Goal: Task Accomplishment & Management: Manage account settings

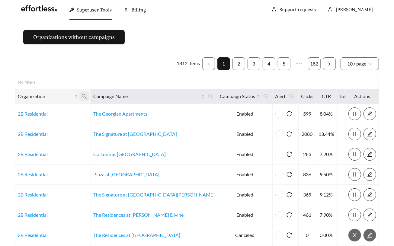
click at [87, 97] on icon "search" at bounding box center [84, 96] width 5 height 5
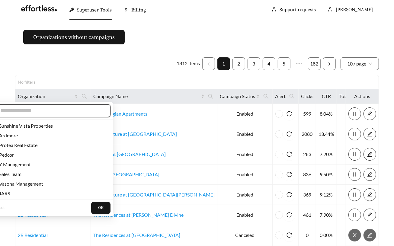
click at [69, 111] on input "text" at bounding box center [52, 110] width 104 height 7
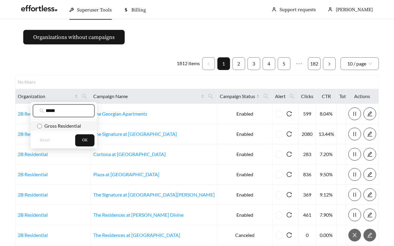
type input "*****"
click at [57, 124] on span "Gross Residential" at bounding box center [61, 126] width 39 height 6
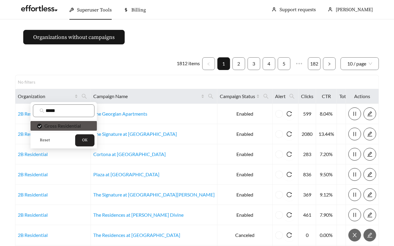
click at [87, 140] on span "OK" at bounding box center [84, 140] width 5 height 6
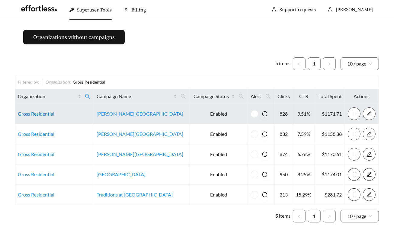
click at [38, 111] on link "Gross Residential" at bounding box center [36, 114] width 37 height 6
click at [31, 113] on link "Gross Residential" at bounding box center [36, 114] width 37 height 6
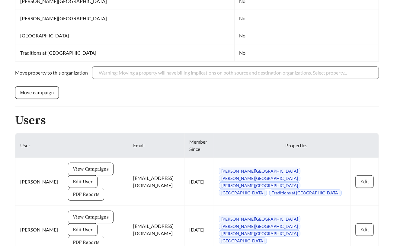
scroll to position [226, 0]
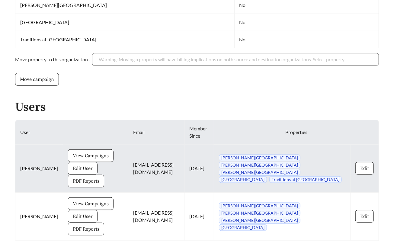
click at [99, 178] on span "PDF Reports" at bounding box center [86, 181] width 27 height 7
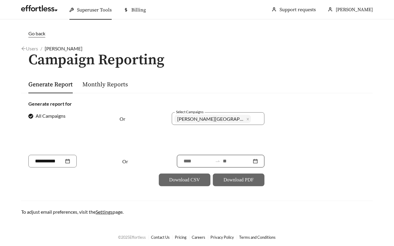
drag, startPoint x: 203, startPoint y: 161, endPoint x: 167, endPoint y: 160, distance: 36.0
click at [189, 161] on input at bounding box center [198, 161] width 29 height 7
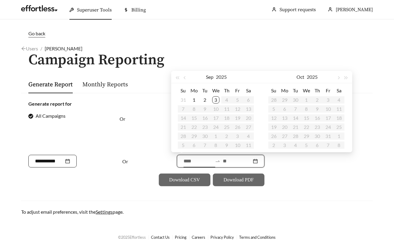
click at [43, 164] on input at bounding box center [49, 161] width 29 height 7
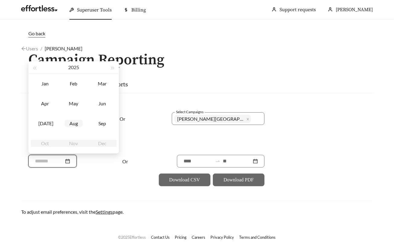
click at [70, 122] on div "Aug" at bounding box center [74, 123] width 18 height 7
type input "*******"
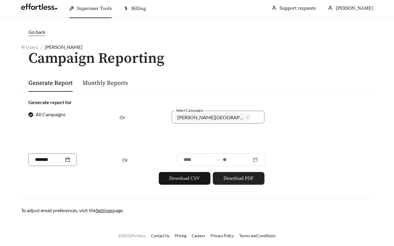
scroll to position [1, 0]
click at [227, 180] on span "Download PDF" at bounding box center [239, 178] width 30 height 7
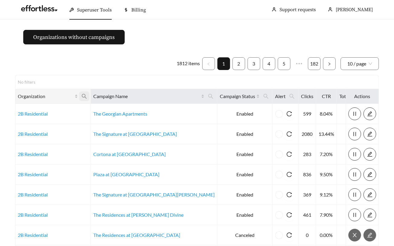
click at [87, 94] on icon "search" at bounding box center [84, 96] width 5 height 5
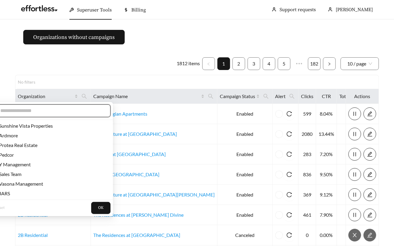
click at [74, 111] on input "text" at bounding box center [52, 110] width 104 height 7
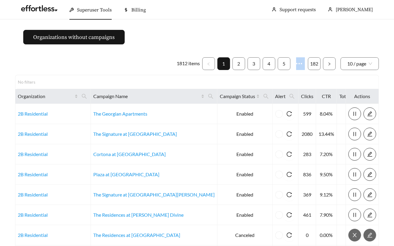
click at [50, 70] on div "1812 items 1 2 3 4 5 ••• 182 10 / page No filters Organization Campaign Name Ca…" at bounding box center [197, 190] width 364 height 266
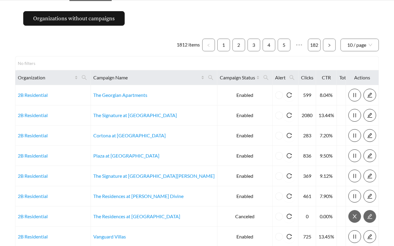
scroll to position [20, 0]
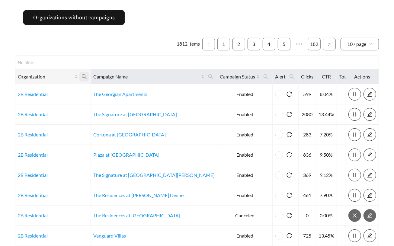
click at [88, 76] on span at bounding box center [84, 77] width 10 height 10
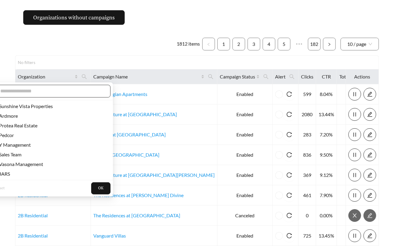
click at [59, 90] on input "text" at bounding box center [52, 91] width 104 height 7
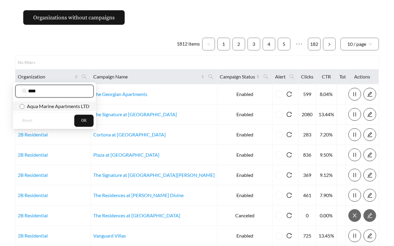
type input "****"
click at [59, 108] on span "Aqua Marine Apartments LTD" at bounding box center [56, 106] width 65 height 6
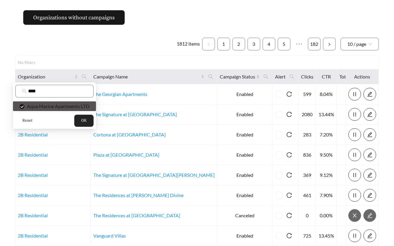
click at [83, 123] on span "OK" at bounding box center [83, 121] width 5 height 6
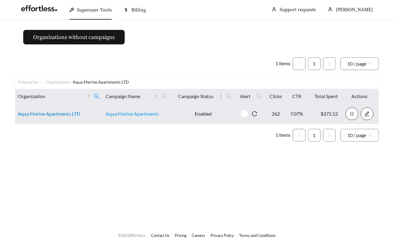
click at [65, 113] on link "Aqua Marine Apartments LTD" at bounding box center [49, 114] width 63 height 6
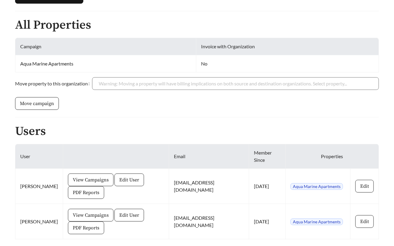
scroll to position [157, 0]
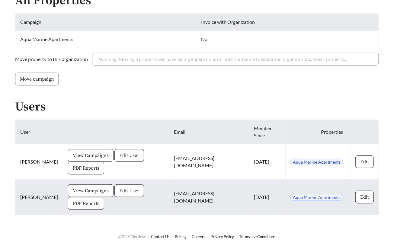
click at [77, 200] on span "PDF Reports" at bounding box center [86, 203] width 27 height 7
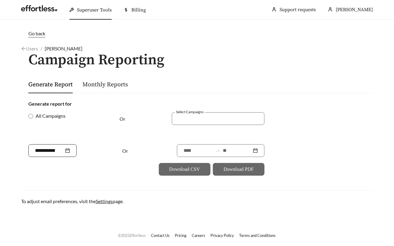
click at [48, 148] on input at bounding box center [49, 150] width 29 height 7
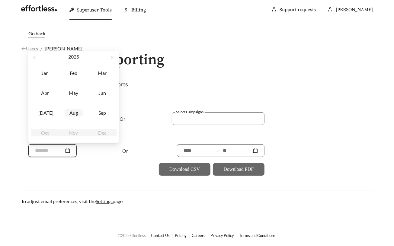
click at [76, 114] on div "Aug" at bounding box center [74, 112] width 18 height 7
type input "*******"
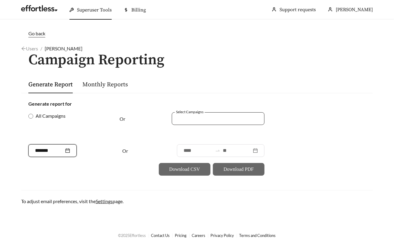
click at [212, 117] on div at bounding box center [214, 118] width 79 height 8
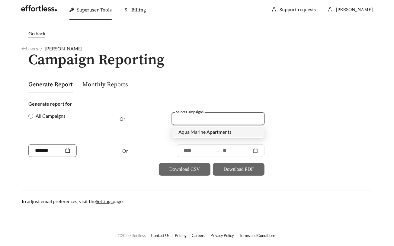
click at [200, 132] on span "Aqua Marine Apartments" at bounding box center [205, 132] width 53 height 6
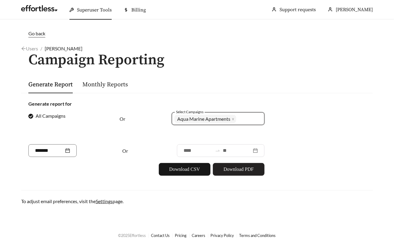
click at [235, 166] on span "Download PDF" at bounding box center [239, 169] width 30 height 7
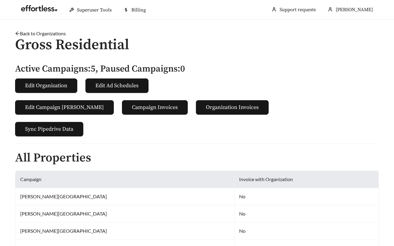
scroll to position [226, 0]
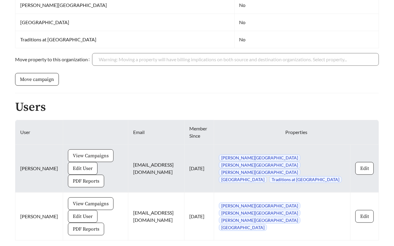
click at [73, 157] on span "View Campaigns" at bounding box center [91, 155] width 36 height 7
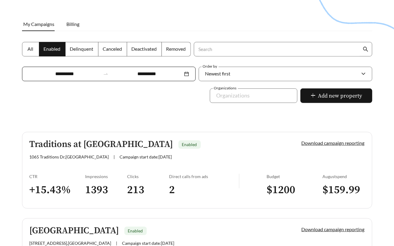
scroll to position [76, 0]
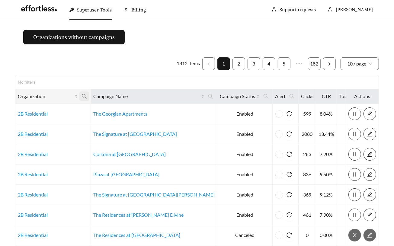
click at [87, 95] on icon "search" at bounding box center [84, 96] width 5 height 5
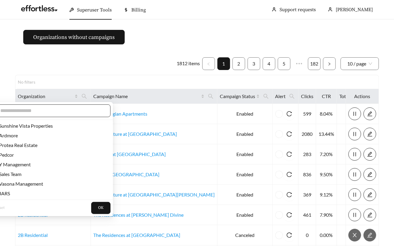
click at [76, 110] on input "text" at bounding box center [52, 110] width 104 height 7
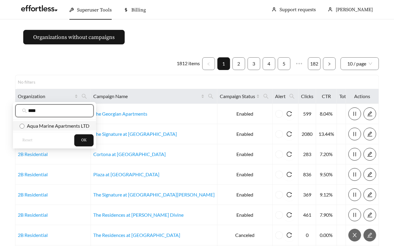
type input "****"
click at [76, 125] on span "Aqua Marine Apartments LTD" at bounding box center [56, 126] width 65 height 6
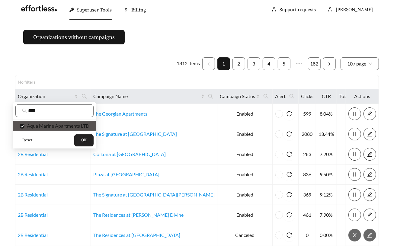
click at [90, 143] on button "OK" at bounding box center [83, 140] width 19 height 12
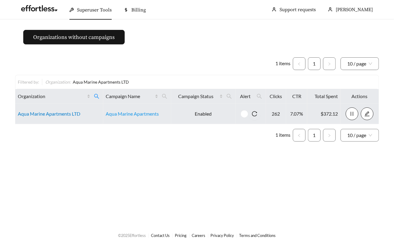
click at [40, 111] on link "Aqua Marine Apartments LTD" at bounding box center [49, 114] width 63 height 6
click at [56, 114] on link "Aqua Marine Apartments LTD" at bounding box center [49, 114] width 63 height 6
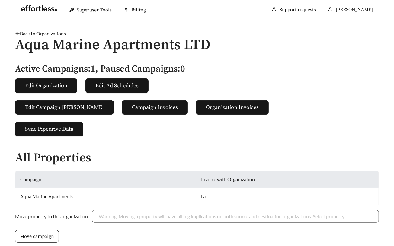
scroll to position [157, 0]
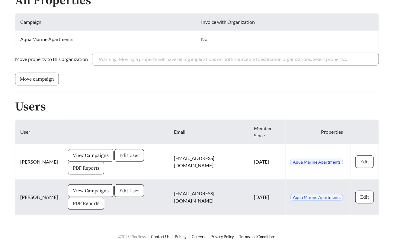
click at [69, 206] on button "PDF Reports" at bounding box center [86, 203] width 36 height 13
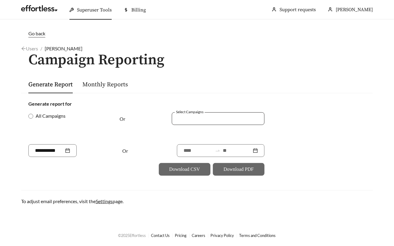
click at [180, 122] on div at bounding box center [214, 118] width 79 height 8
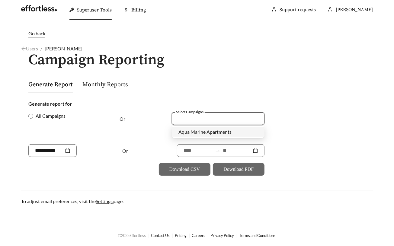
click at [184, 131] on span "Aqua Marine Apartments" at bounding box center [205, 132] width 53 height 6
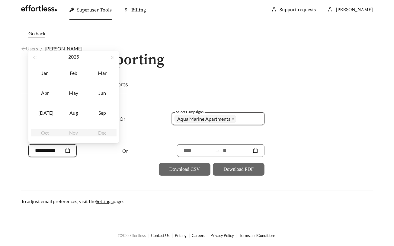
click at [49, 154] on input at bounding box center [49, 150] width 29 height 7
click at [74, 109] on div "Aug" at bounding box center [74, 112] width 18 height 7
type input "*******"
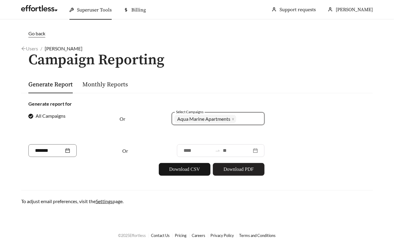
click at [248, 166] on span "Download PDF" at bounding box center [239, 169] width 30 height 7
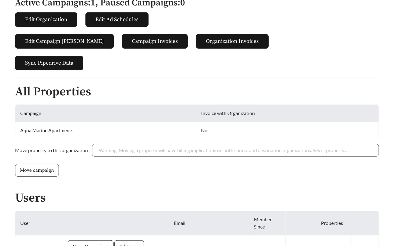
scroll to position [157, 0]
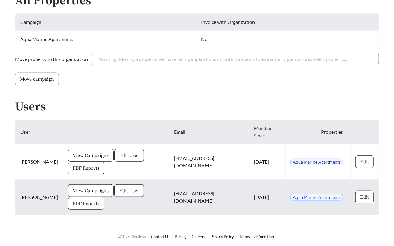
click at [73, 189] on span "View Campaigns" at bounding box center [91, 190] width 36 height 7
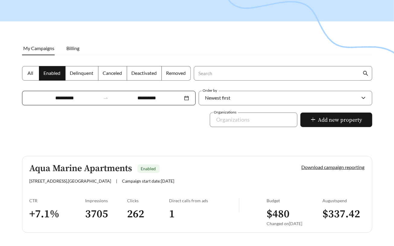
scroll to position [70, 0]
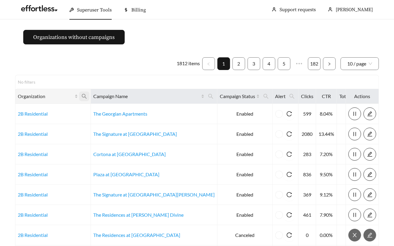
click at [87, 95] on icon "search" at bounding box center [84, 96] width 5 height 5
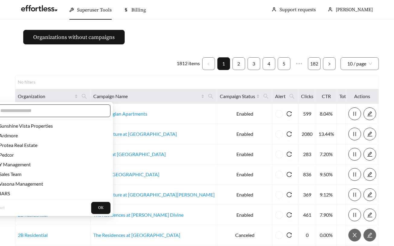
click at [70, 110] on input "text" at bounding box center [52, 110] width 104 height 7
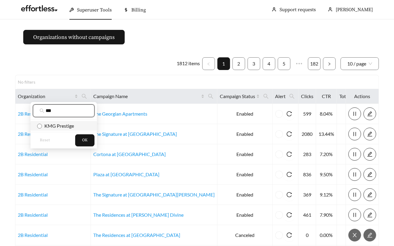
type input "***"
click at [72, 128] on span "KMG Prestige" at bounding box center [58, 126] width 32 height 6
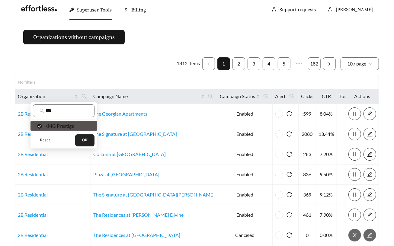
click at [88, 144] on button "OK" at bounding box center [84, 140] width 19 height 12
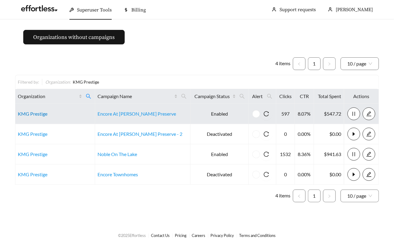
click at [22, 114] on link "KMG Prestige" at bounding box center [33, 114] width 30 height 6
click at [23, 117] on td "KMG Prestige" at bounding box center [55, 114] width 80 height 20
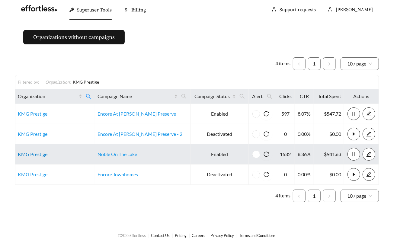
click at [33, 153] on link "KMG Prestige" at bounding box center [33, 154] width 30 height 6
click at [134, 156] on link "Noble On The Lake" at bounding box center [118, 154] width 40 height 6
click at [19, 152] on link "KMG Prestige" at bounding box center [33, 154] width 30 height 6
click at [21, 152] on link "KMG Prestige" at bounding box center [33, 154] width 30 height 6
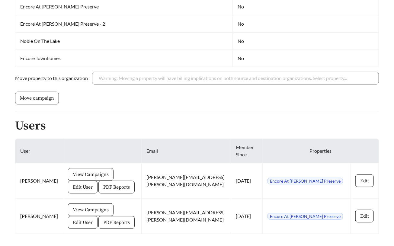
scroll to position [209, 0]
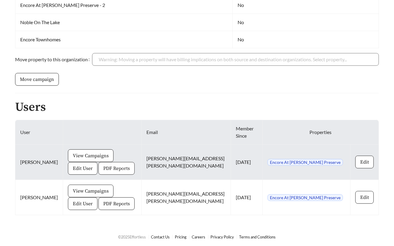
click at [103, 168] on span "PDF Reports" at bounding box center [116, 168] width 27 height 7
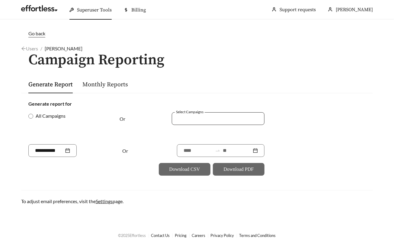
click at [189, 121] on div at bounding box center [214, 118] width 79 height 8
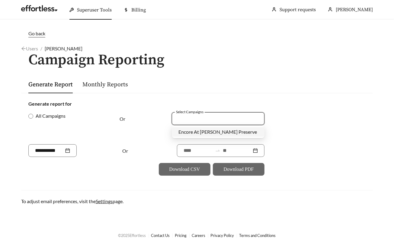
click at [192, 131] on span "Encore At Ashby Preserve" at bounding box center [218, 132] width 79 height 6
click at [195, 153] on input at bounding box center [198, 150] width 29 height 7
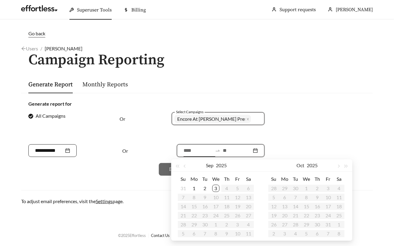
click at [50, 149] on input at bounding box center [49, 150] width 29 height 7
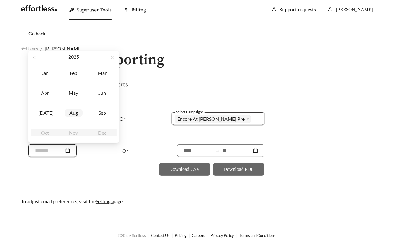
click at [71, 113] on div "Aug" at bounding box center [74, 112] width 18 height 7
type input "*******"
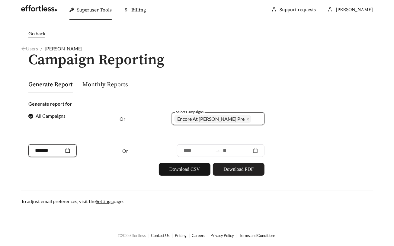
click at [244, 169] on span "Download PDF" at bounding box center [239, 169] width 30 height 7
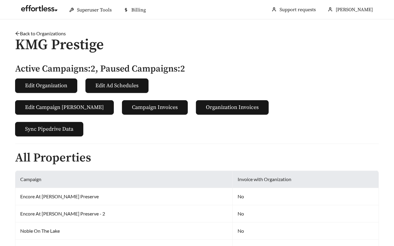
scroll to position [209, 0]
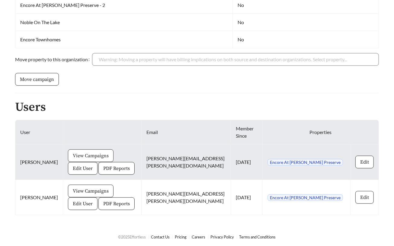
click at [82, 156] on span "View Campaigns" at bounding box center [91, 155] width 36 height 7
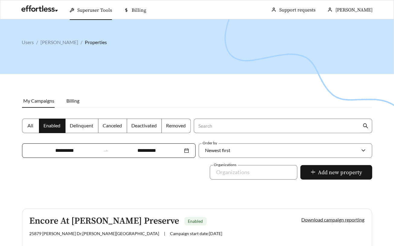
scroll to position [70, 0]
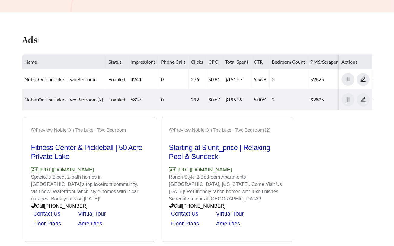
scroll to position [246, 0]
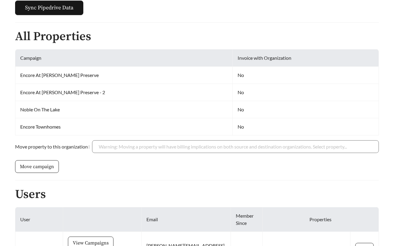
scroll to position [209, 0]
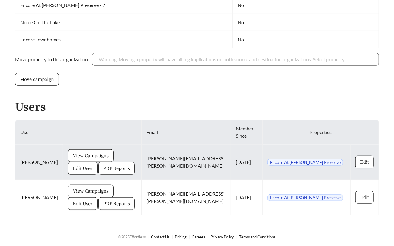
click at [321, 162] on span "Encore At Ashby Preserve" at bounding box center [306, 162] width 76 height 7
click at [93, 165] on span "Edit User" at bounding box center [83, 168] width 20 height 7
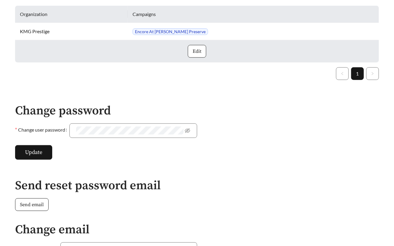
scroll to position [192, 0]
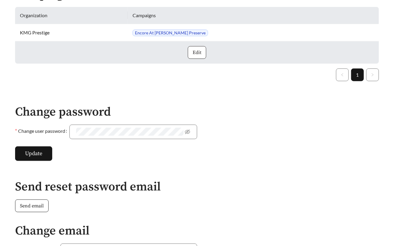
click at [193, 53] on span "Edit" at bounding box center [197, 52] width 9 height 7
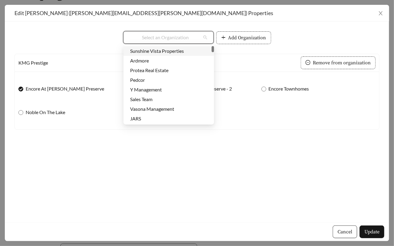
click at [186, 41] on input "search" at bounding box center [166, 37] width 73 height 12
click at [190, 216] on div "**********" at bounding box center [197, 121] width 385 height 201
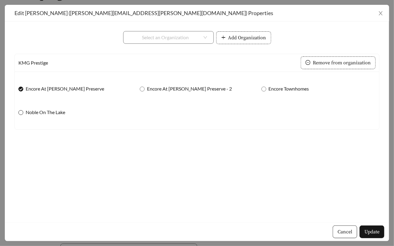
click at [44, 114] on span "Noble On The Lake" at bounding box center [45, 112] width 44 height 7
click at [40, 111] on span "Noble On The Lake" at bounding box center [45, 112] width 44 height 7
click at [384, 8] on span "Close" at bounding box center [381, 13] width 17 height 17
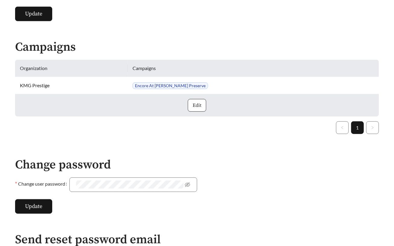
scroll to position [157, 0]
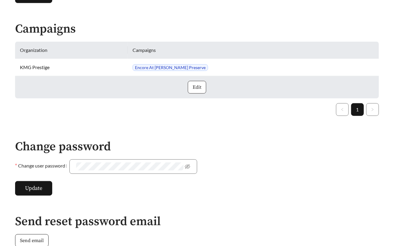
click at [200, 87] on span "Edit" at bounding box center [197, 87] width 9 height 7
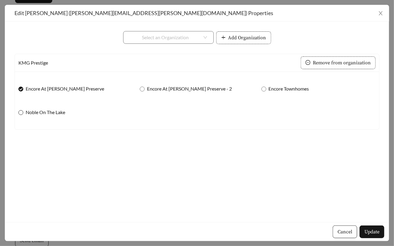
click at [41, 111] on span "Noble On The Lake" at bounding box center [45, 112] width 44 height 7
click at [373, 226] on button "Update" at bounding box center [372, 232] width 25 height 13
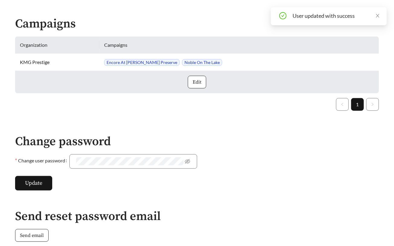
scroll to position [162, 0]
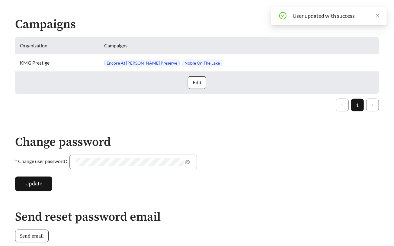
scroll to position [209, 0]
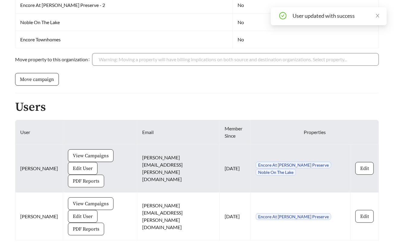
click at [80, 178] on span "PDF Reports" at bounding box center [86, 181] width 27 height 7
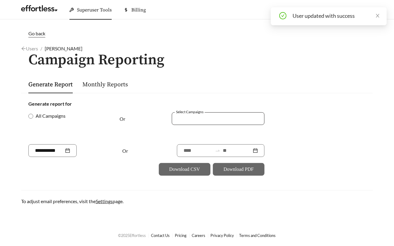
click at [205, 119] on div at bounding box center [214, 118] width 79 height 8
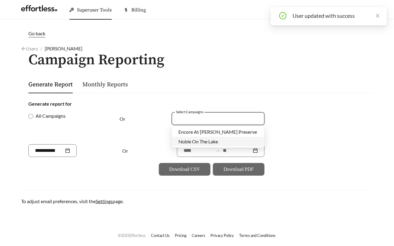
click at [203, 142] on span "Noble On The Lake" at bounding box center [199, 142] width 40 height 6
click at [47, 154] on input at bounding box center [49, 150] width 29 height 7
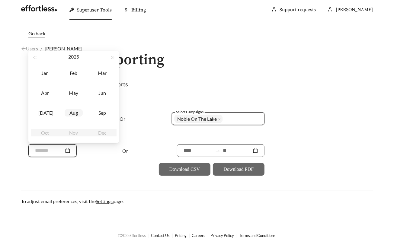
click at [76, 115] on div "Aug" at bounding box center [74, 112] width 18 height 7
type input "*******"
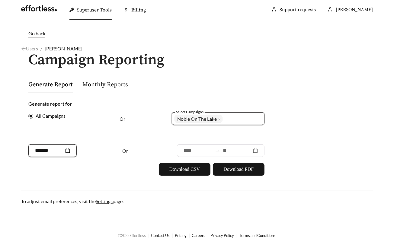
click at [177, 143] on div at bounding box center [199, 140] width 54 height 7
click at [53, 151] on input "*******" at bounding box center [49, 150] width 29 height 7
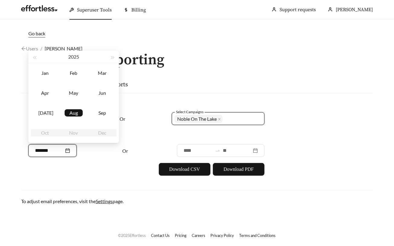
drag, startPoint x: 53, startPoint y: 151, endPoint x: 0, endPoint y: 151, distance: 53.5
click at [0, 151] on main "Go back Users / Allison Chipman / Campaign Reporting Generate Report Monthly Re…" at bounding box center [197, 121] width 394 height 205
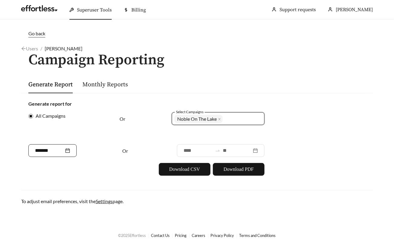
click at [58, 155] on div "*******" at bounding box center [52, 150] width 48 height 13
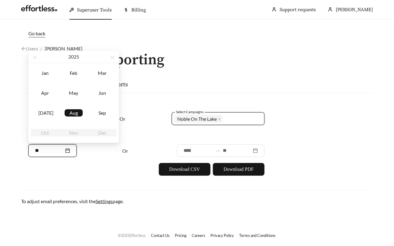
type input "*"
type input "*******"
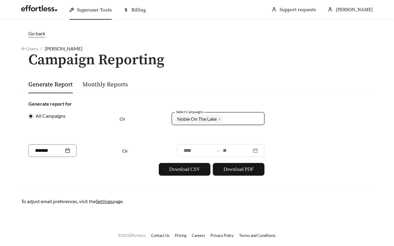
click at [60, 186] on div "Go back Users / Allison Chipman / Campaign Reporting Generate Report Monthly Re…" at bounding box center [197, 117] width 364 height 175
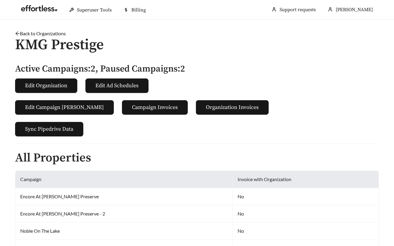
scroll to position [209, 0]
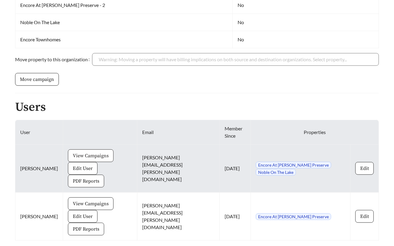
click at [76, 154] on span "View Campaigns" at bounding box center [91, 155] width 36 height 7
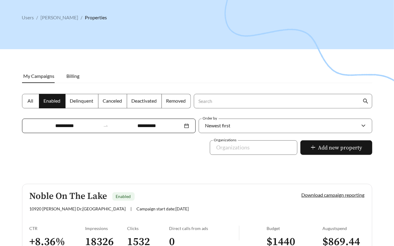
scroll to position [25, 0]
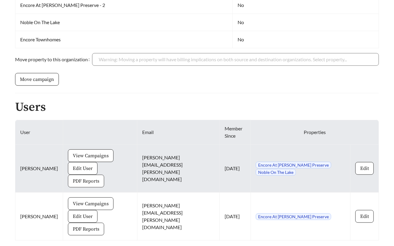
click at [75, 178] on span "PDF Reports" at bounding box center [86, 181] width 27 height 7
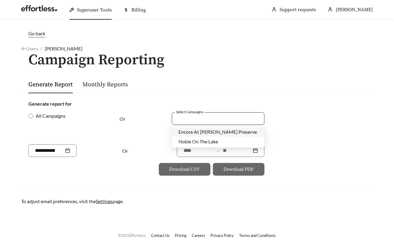
click at [195, 118] on div at bounding box center [214, 118] width 79 height 8
click at [194, 140] on span "Noble On The Lake" at bounding box center [199, 142] width 40 height 6
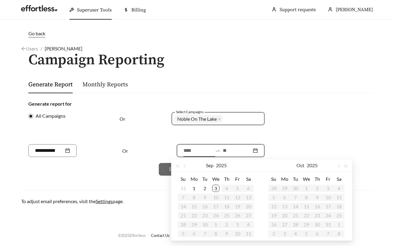
click at [184, 151] on input at bounding box center [198, 150] width 29 height 7
click at [183, 166] on button "button" at bounding box center [186, 166] width 8 height 12
type input "**********"
click at [229, 208] on div "14" at bounding box center [226, 206] width 7 height 7
type input "**********"
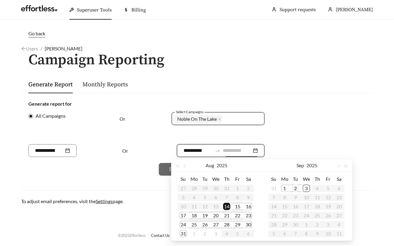
type input "**********"
click at [295, 190] on div "2" at bounding box center [295, 188] width 7 height 7
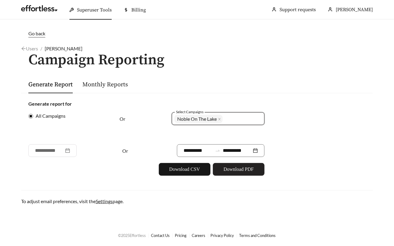
click at [247, 169] on span "Download PDF" at bounding box center [239, 169] width 30 height 7
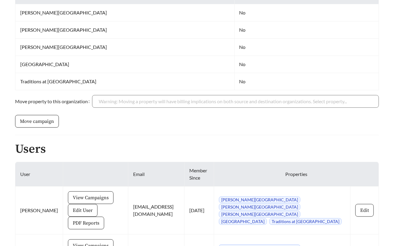
scroll to position [226, 0]
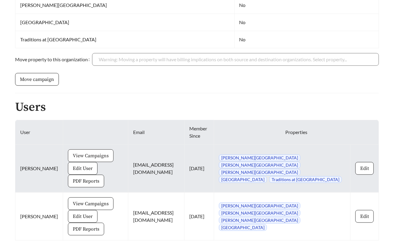
click at [73, 153] on span "View Campaigns" at bounding box center [91, 155] width 36 height 7
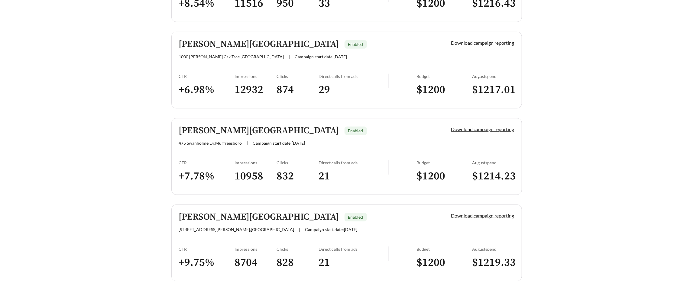
scroll to position [326, 0]
click at [221, 148] on link "Belden Reserve Enabled 475 Swanholme Dr , Murfreesboro | Campaign start date: 2…" at bounding box center [346, 156] width 350 height 77
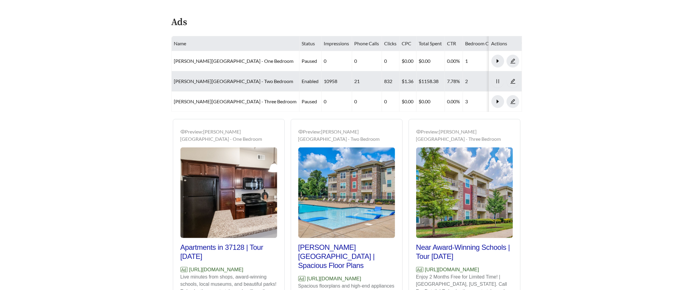
scroll to position [312, 0]
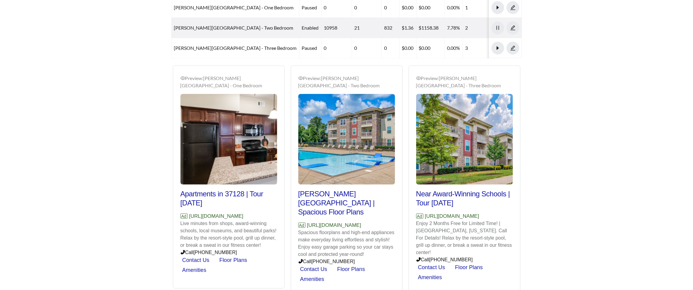
drag, startPoint x: 269, startPoint y: 189, endPoint x: 189, endPoint y: 190, distance: 80.4
click at [189, 190] on div "Preview: Belden Reserve - One Bedroom Apartments in 37128 | Tour Today Ad https…" at bounding box center [346, 182] width 353 height 232
copy p "https://www.beldenreserve.com"
click at [132, 190] on main "**********" at bounding box center [346, 3] width 693 height 590
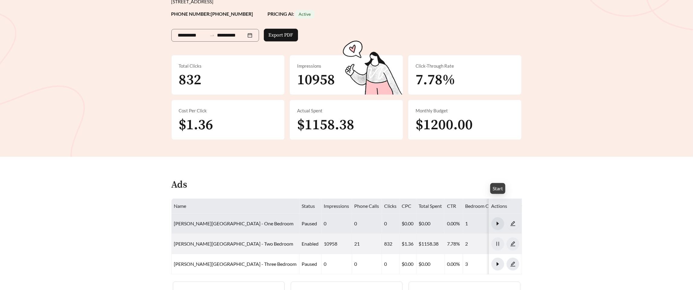
scroll to position [99, 0]
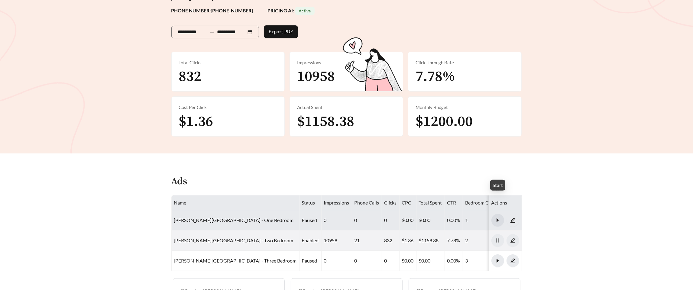
click at [394, 214] on button "button" at bounding box center [497, 220] width 13 height 13
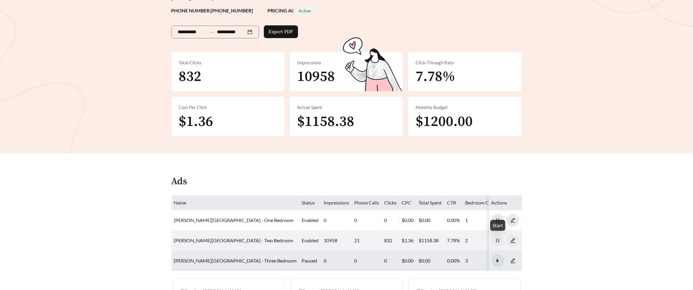
click at [394, 246] on icon "caret-right" at bounding box center [497, 261] width 2 height 4
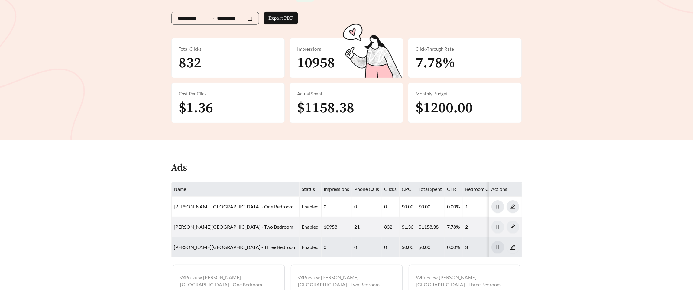
scroll to position [116, 0]
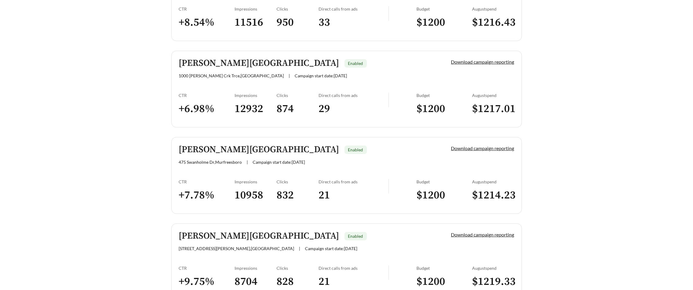
scroll to position [308, 0]
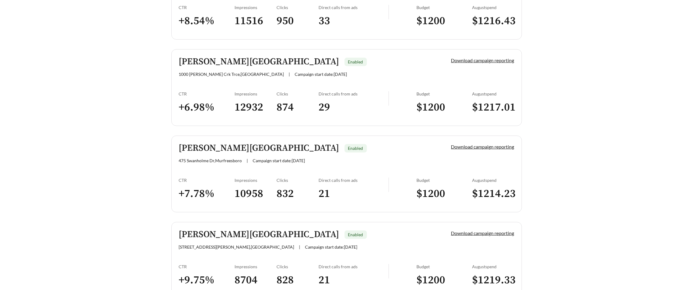
click at [218, 178] on div "CTR" at bounding box center [207, 180] width 56 height 5
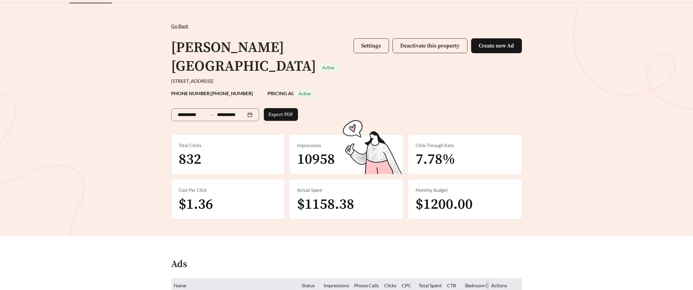
scroll to position [16, 0]
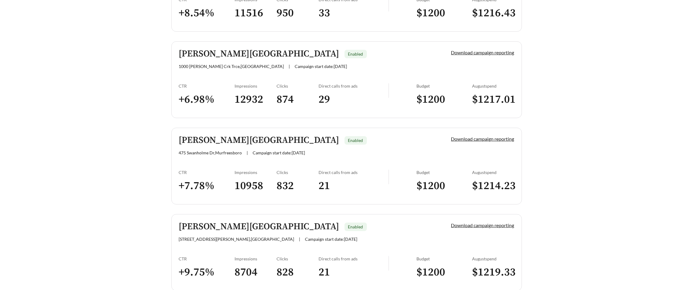
scroll to position [346, 0]
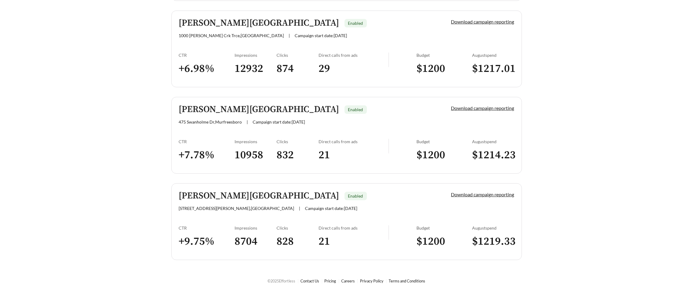
click at [226, 221] on link "Hamilton Station Enabled 100 Hamilton Station Blvd , Lebanon | Campaign start d…" at bounding box center [346, 221] width 350 height 77
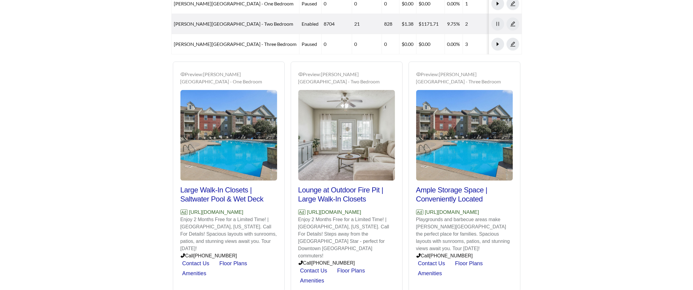
scroll to position [317, 0]
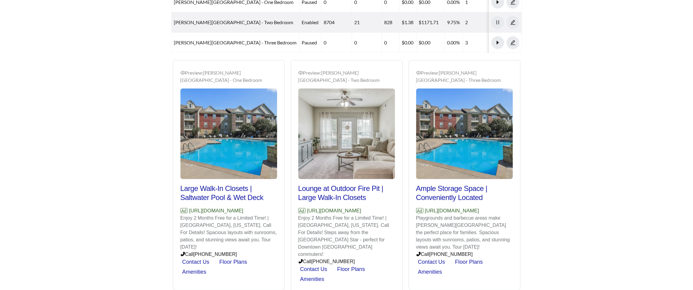
drag, startPoint x: 260, startPoint y: 183, endPoint x: 193, endPoint y: 183, distance: 67.4
click at [192, 207] on p "Ad https://www.hamiltonstation.com" at bounding box center [228, 211] width 97 height 8
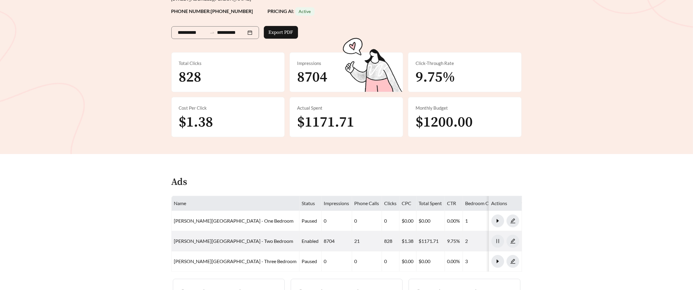
click at [151, 171] on main "**********" at bounding box center [346, 218] width 693 height 595
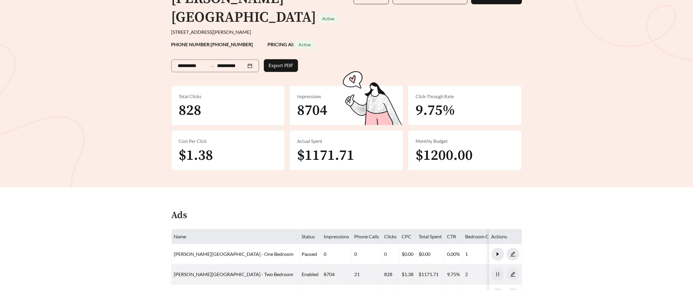
scroll to position [64, 0]
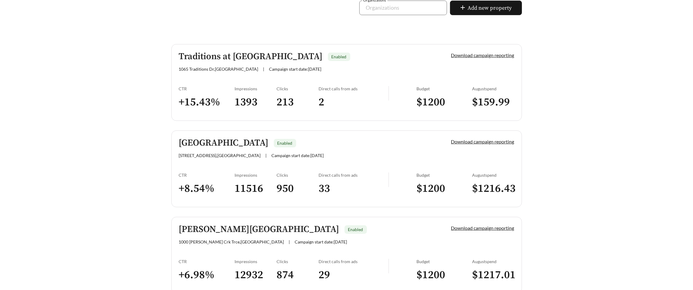
scroll to position [138, 0]
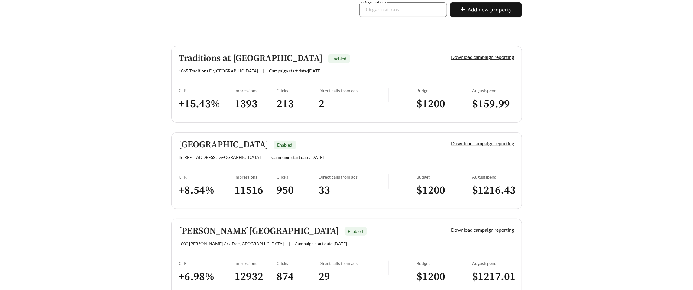
click at [211, 159] on link "Addison Park Enabled 41 Addison Park Dr , Huntsville | Campaign start date: 202…" at bounding box center [346, 170] width 350 height 77
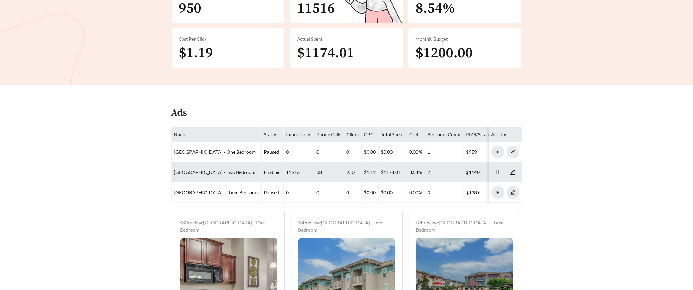
scroll to position [149, 0]
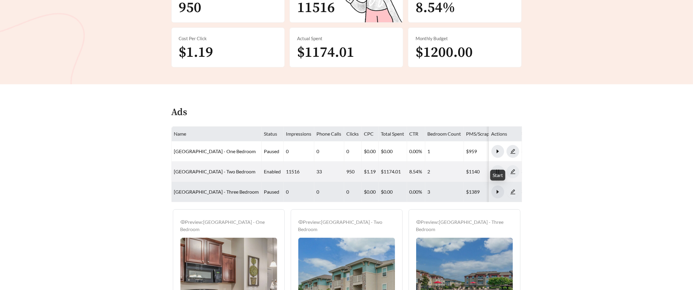
click at [394, 192] on icon "caret-right" at bounding box center [497, 191] width 5 height 5
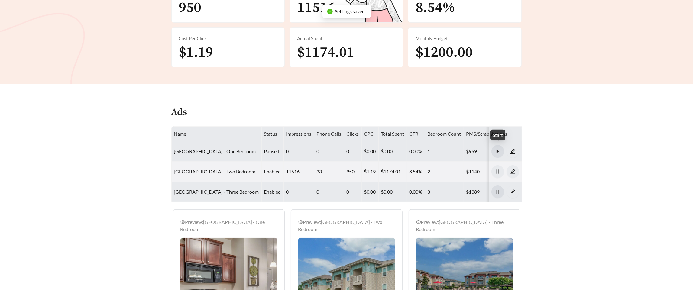
click at [394, 149] on icon "caret-right" at bounding box center [497, 151] width 5 height 5
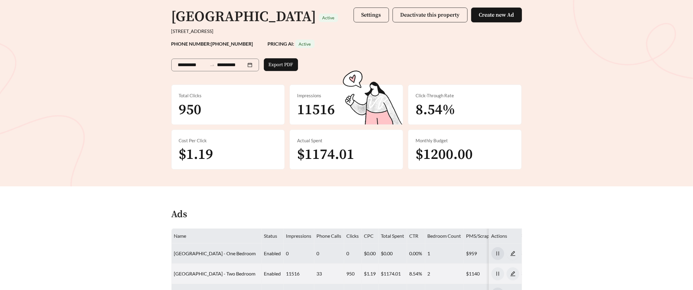
scroll to position [0, 0]
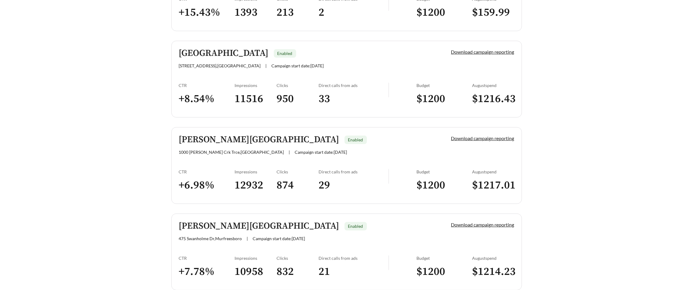
scroll to position [231, 0]
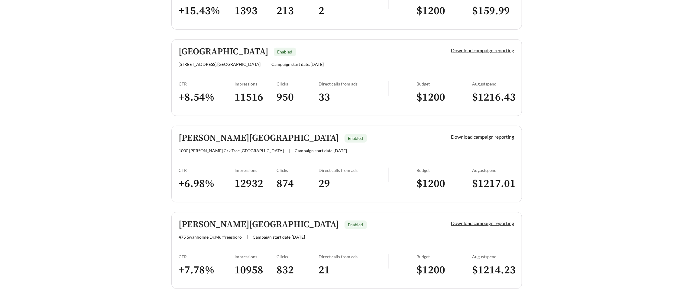
click at [211, 157] on link "Walden Creek Enabled 1000 Walden Crk Trce , Spring Hill | Campaign start date: …" at bounding box center [346, 164] width 350 height 77
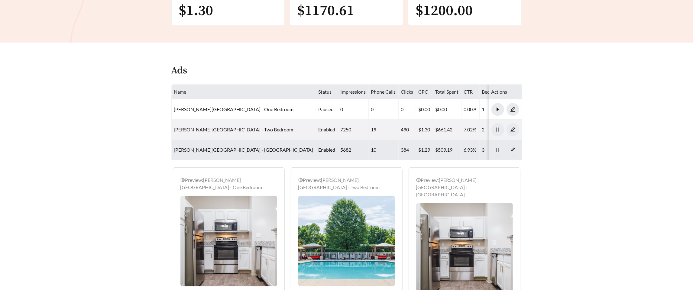
scroll to position [207, 0]
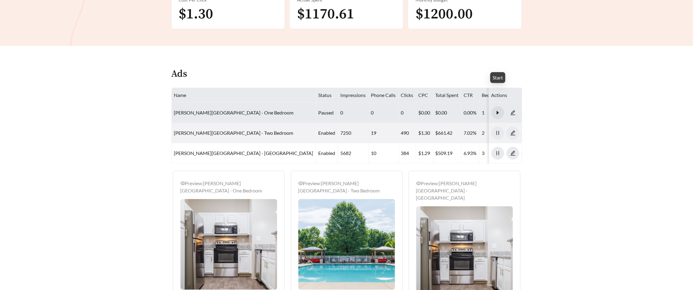
click at [394, 110] on icon "caret-right" at bounding box center [497, 112] width 5 height 5
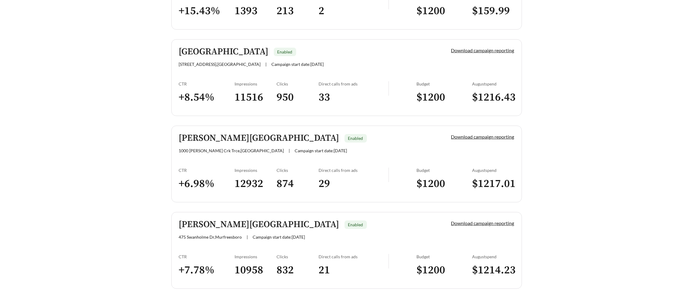
scroll to position [289, 0]
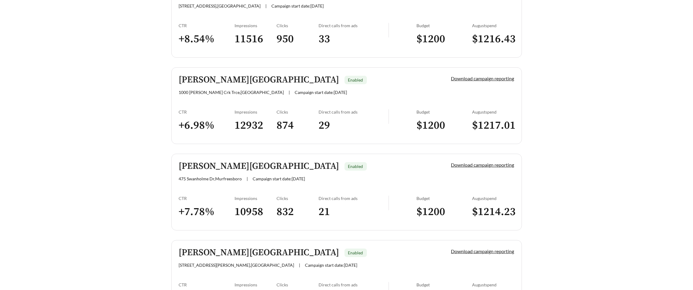
click at [208, 181] on link "Belden Reserve Enabled 475 Swanholme Dr , Murfreesboro | Campaign start date: 2…" at bounding box center [346, 192] width 350 height 77
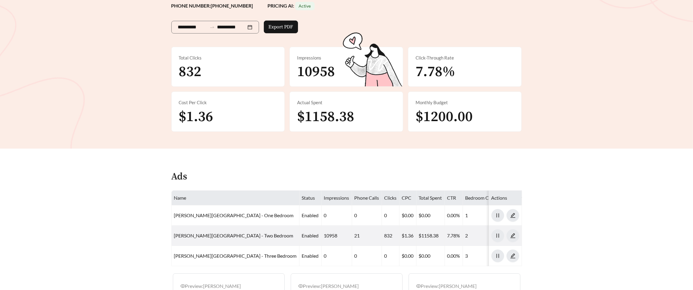
scroll to position [104, 0]
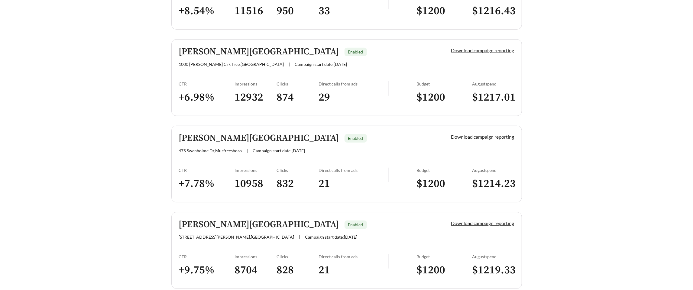
scroll to position [346, 0]
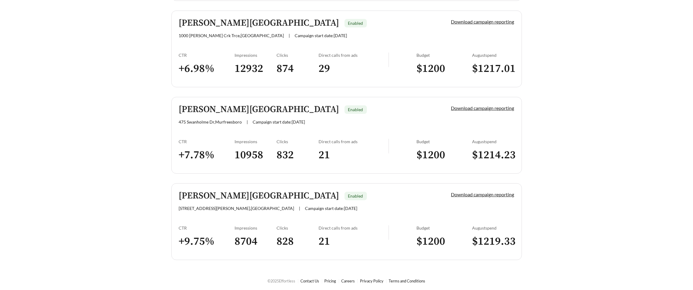
click at [236, 225] on div "Impressions" at bounding box center [256, 227] width 42 height 5
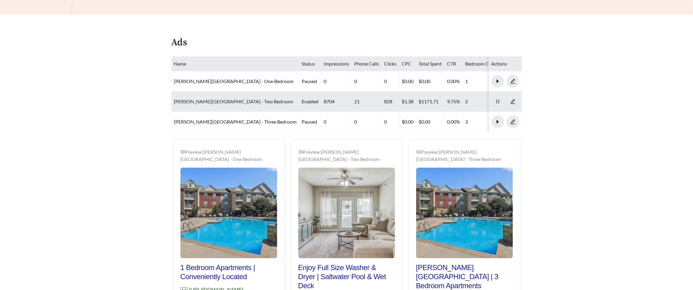
scroll to position [239, 0]
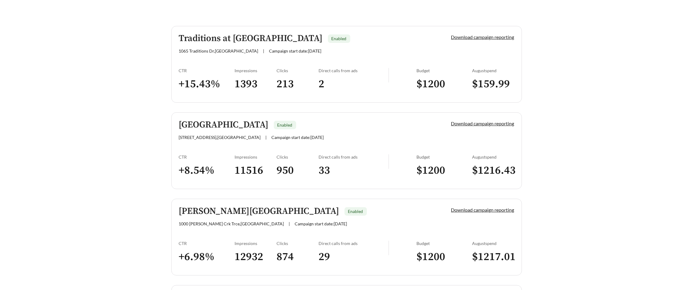
scroll to position [156, 0]
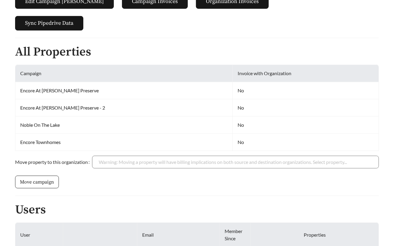
scroll to position [209, 0]
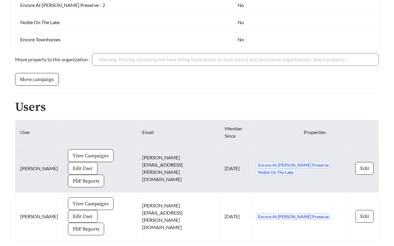
click at [74, 154] on span "View Campaigns" at bounding box center [91, 155] width 36 height 7
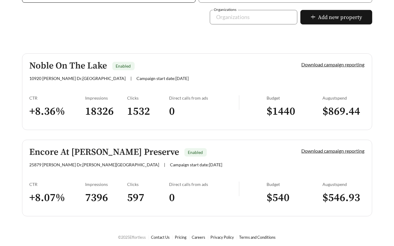
scroll to position [156, 0]
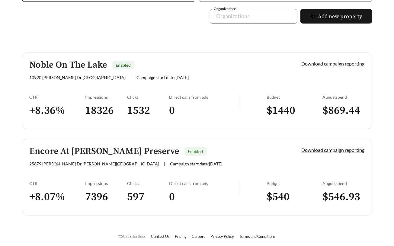
click at [73, 97] on div "CTR" at bounding box center [58, 97] width 56 height 5
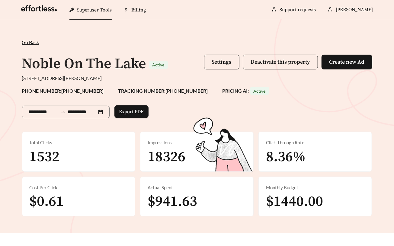
scroll to position [253, 0]
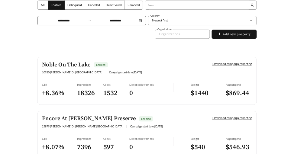
scroll to position [156, 0]
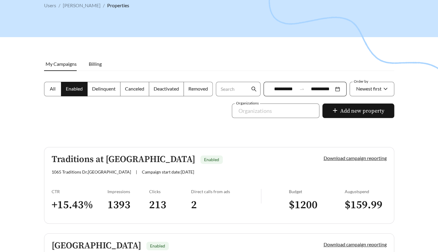
scroll to position [53, 0]
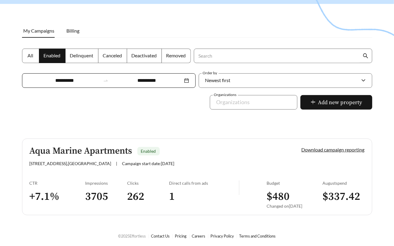
click at [50, 156] on h5 "Aqua Marine Apartments" at bounding box center [81, 151] width 103 height 10
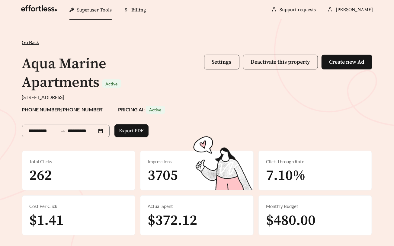
scroll to position [267, 0]
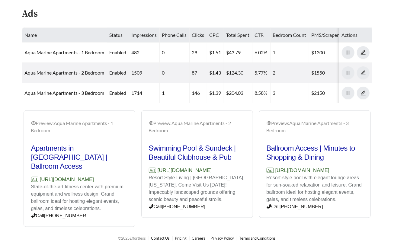
drag, startPoint x: 128, startPoint y: 177, endPoint x: 18, endPoint y: 179, distance: 110.3
click at [18, 179] on div "Preview: Aqua Marine Apartments - 1 Bedroom Apartments in Avon Lake | Ballroom …" at bounding box center [197, 169] width 363 height 117
copy p "https://aquamarine.effortlesslanding.com"
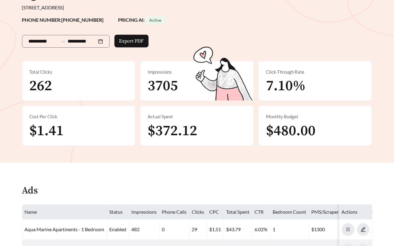
scroll to position [90, 0]
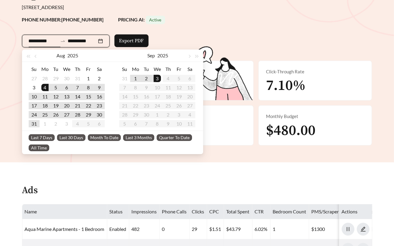
click at [34, 43] on input "**********" at bounding box center [43, 40] width 29 height 7
click at [37, 57] on button "button" at bounding box center [36, 56] width 8 height 12
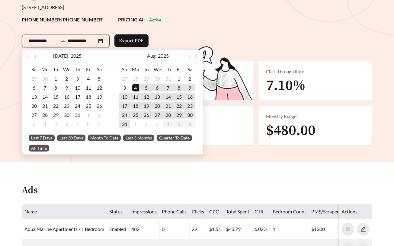
click at [37, 57] on button "button" at bounding box center [36, 56] width 8 height 12
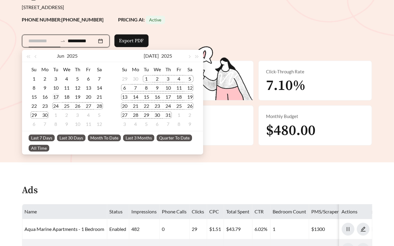
type input "**********"
click at [56, 96] on div "17" at bounding box center [55, 96] width 7 height 7
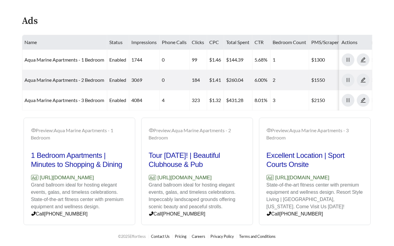
scroll to position [267, 0]
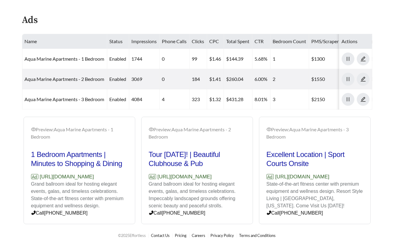
click at [96, 176] on div "Preview: Aqua Marine Apartments - 1 Bedroom 1 Bedroom Apartments | Minutes to S…" at bounding box center [197, 171] width 353 height 108
drag, startPoint x: 127, startPoint y: 176, endPoint x: 25, endPoint y: 176, distance: 102.7
click at [25, 176] on div "Preview: Aqua Marine Apartments - 1 Bedroom 1 Bedroom Apartments | Minutes to S…" at bounding box center [197, 171] width 353 height 108
copy p "https://aquamarine.effortlesslanding.com"
click at [117, 195] on div "Preview: Aqua Marine Apartments - 1 Bedroom 1 Bedroom Apartments | Minutes to S…" at bounding box center [197, 171] width 353 height 108
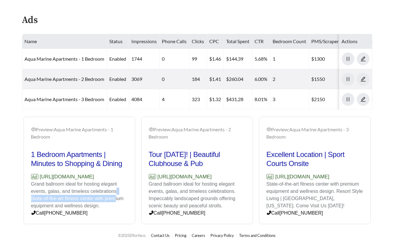
click at [117, 195] on div "Preview: Aqua Marine Apartments - 1 Bedroom 1 Bedroom Apartments | Minutes to S…" at bounding box center [197, 171] width 353 height 108
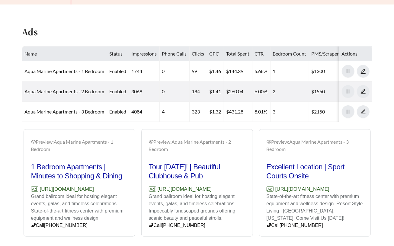
scroll to position [248, 0]
drag, startPoint x: 246, startPoint y: 198, endPoint x: 139, endPoint y: 199, distance: 106.6
click at [139, 199] on div "Preview: Aqua Marine Apartments - 2 Bedroom Tour Today! | Beautiful Clubhouse &…" at bounding box center [197, 184] width 118 height 108
drag, startPoint x: 363, startPoint y: 198, endPoint x: 261, endPoint y: 198, distance: 101.8
click at [261, 198] on div "Preview: Aqua Marine Apartments - 3 Bedroom Excellent Location | Sport Courts O…" at bounding box center [315, 184] width 111 height 106
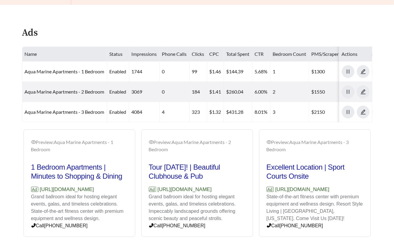
copy p "[URL][DOMAIN_NAME]"
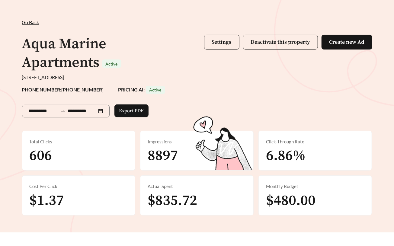
scroll to position [21, 0]
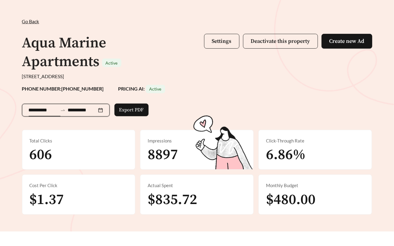
click at [39, 112] on input "**********" at bounding box center [43, 110] width 29 height 7
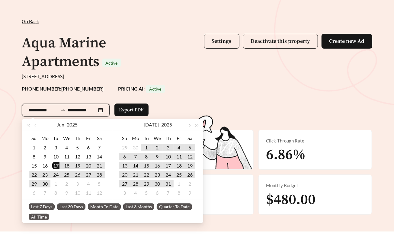
type input "**********"
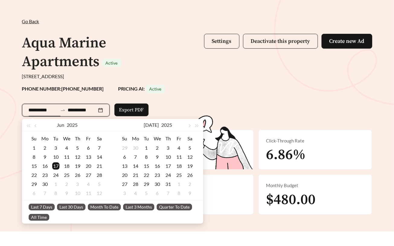
click at [68, 207] on span "Last 30 Days" at bounding box center [71, 207] width 28 height 7
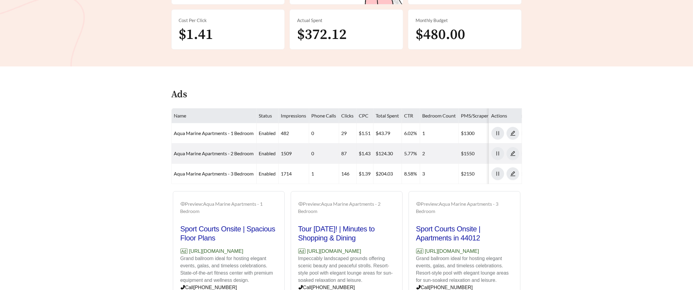
scroll to position [223, 0]
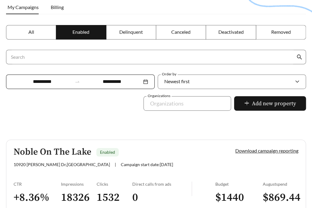
scroll to position [219, 0]
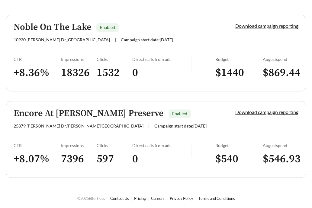
click at [58, 122] on div "Encore At [PERSON_NAME] Preserve Enabled [STREET_ADDRESS][PERSON_NAME][PERSON_N…" at bounding box center [121, 119] width 214 height 20
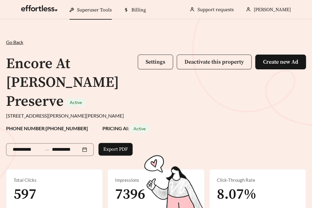
scroll to position [309, 0]
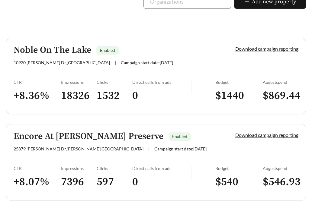
scroll to position [219, 0]
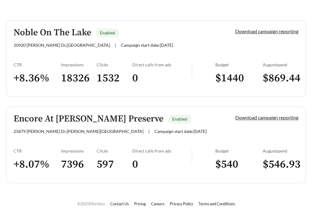
scroll to position [219, 0]
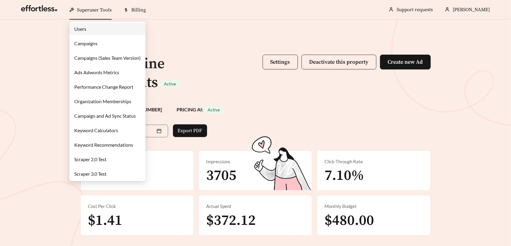
click at [86, 31] on link "Users" at bounding box center [80, 29] width 12 height 6
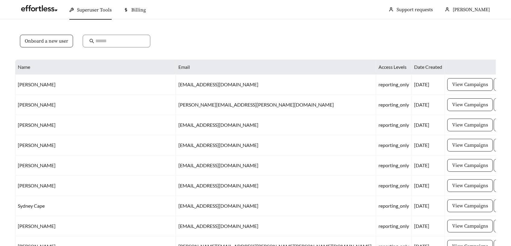
click at [103, 33] on div "Onboard a new user" at bounding box center [255, 45] width 481 height 30
click at [104, 39] on input "text" at bounding box center [119, 40] width 48 height 7
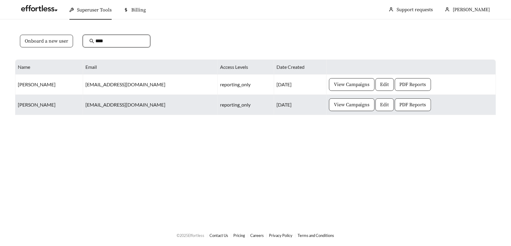
type input "****"
click at [381, 106] on span "Edit" at bounding box center [385, 104] width 9 height 7
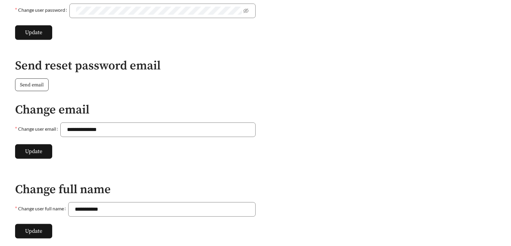
scroll to position [341, 0]
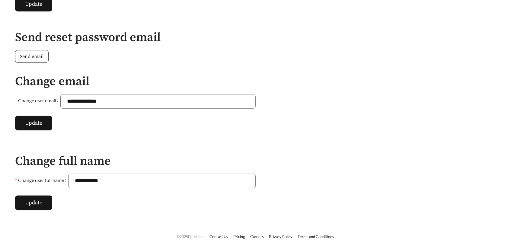
click at [25, 56] on span "Send email" at bounding box center [32, 56] width 24 height 7
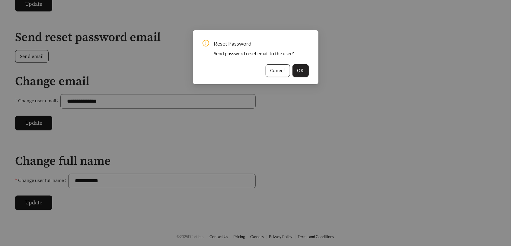
click at [298, 71] on span "OK" at bounding box center [301, 70] width 7 height 7
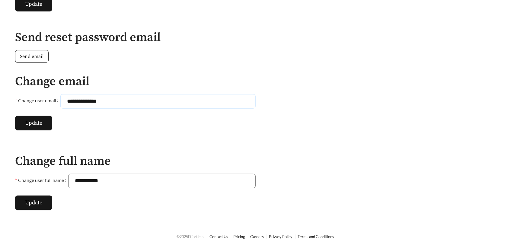
drag, startPoint x: 111, startPoint y: 101, endPoint x: 60, endPoint y: 96, distance: 51.9
click at [59, 96] on div "**********" at bounding box center [135, 101] width 241 height 15
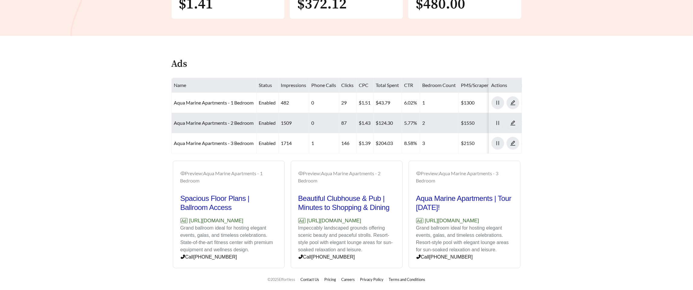
scroll to position [217, 0]
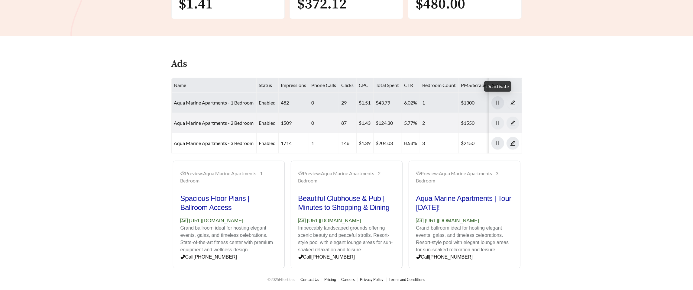
click at [495, 101] on icon "pause" at bounding box center [497, 102] width 5 height 5
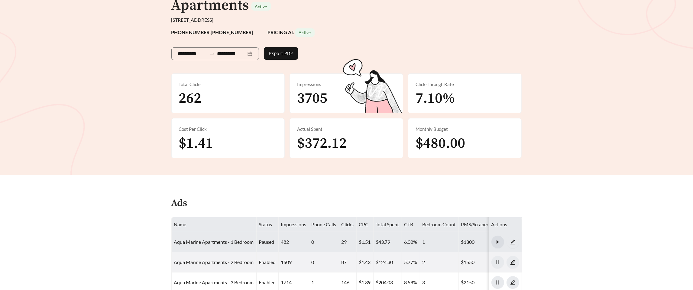
scroll to position [60, 0]
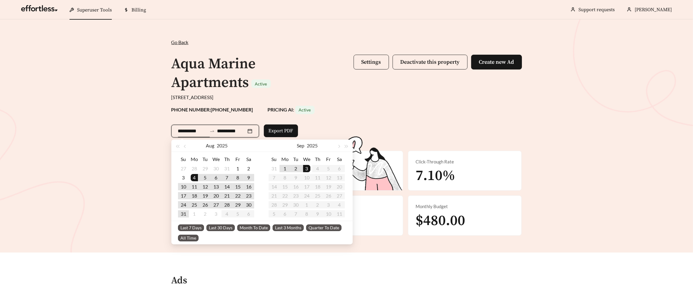
click at [192, 131] on input "**********" at bounding box center [192, 130] width 29 height 7
type input "**********"
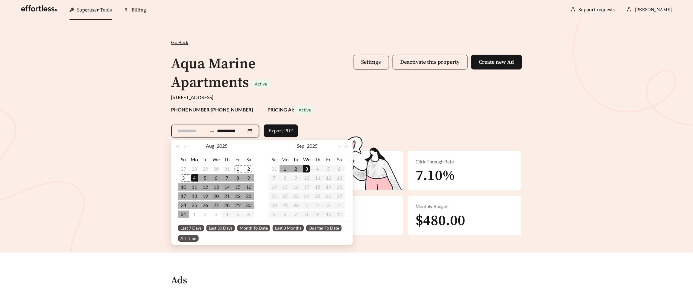
click at [237, 167] on div "1" at bounding box center [237, 168] width 7 height 7
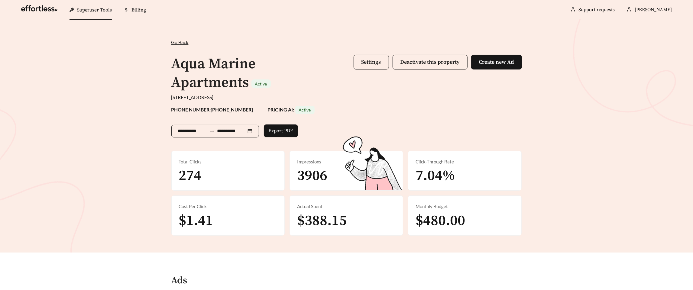
click at [231, 128] on input "**********" at bounding box center [231, 130] width 29 height 7
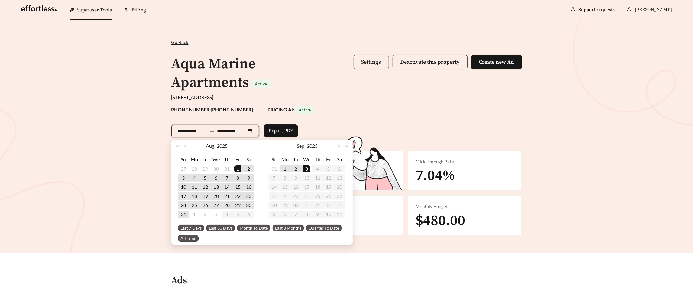
click at [337, 117] on div "**********" at bounding box center [346, 130] width 350 height 32
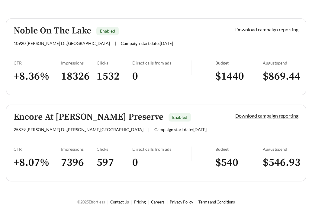
scroll to position [219, 0]
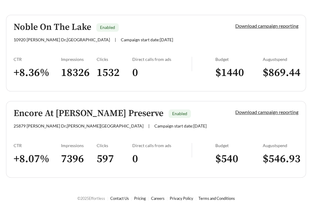
click at [91, 153] on h3 "7396" at bounding box center [79, 160] width 36 height 14
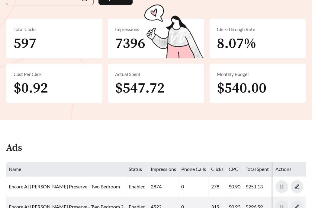
scroll to position [309, 0]
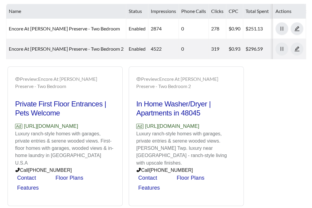
drag, startPoint x: 117, startPoint y: 114, endPoint x: -5, endPoint y: 116, distance: 121.5
copy p "https://www.rentencoreashbypreserve.com"
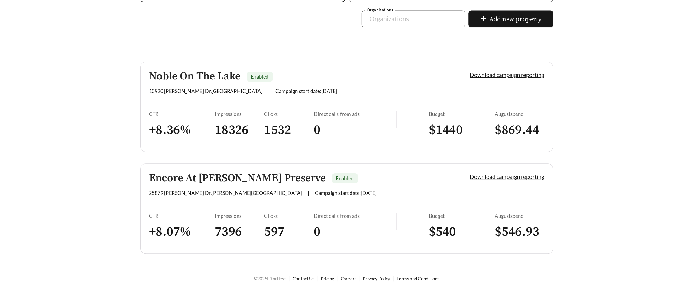
scroll to position [88, 0]
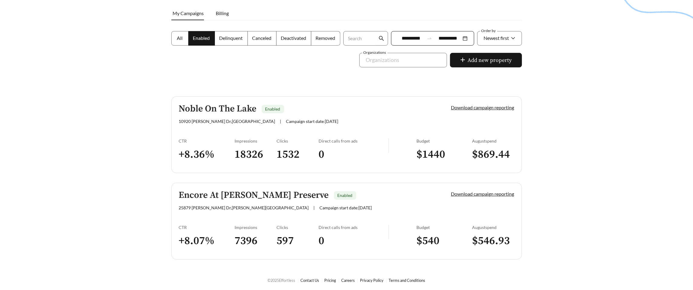
click at [224, 208] on link "Encore At Ashby Preserve Enabled 25879 Ashby Dr , Harrison Township | Campaign …" at bounding box center [346, 221] width 350 height 77
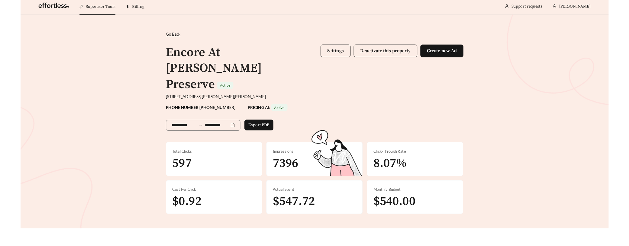
scroll to position [3, 0]
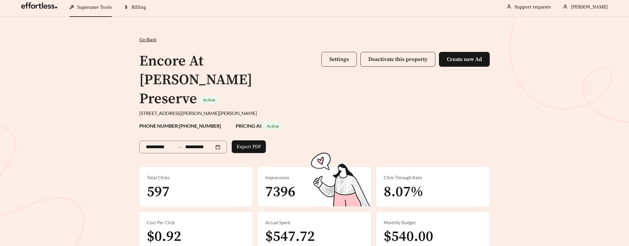
click at [312, 60] on span "Settings" at bounding box center [339, 59] width 20 height 7
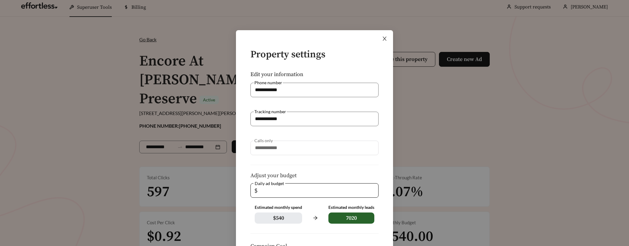
click at [312, 38] on span "Close" at bounding box center [384, 38] width 17 height 17
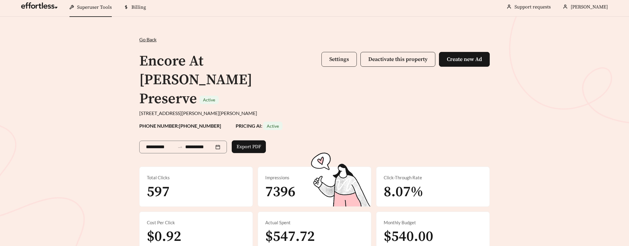
click at [312, 63] on button "Settings" at bounding box center [338, 59] width 35 height 15
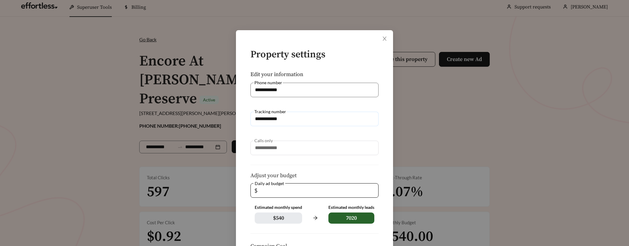
click at [278, 118] on input "**********" at bounding box center [314, 119] width 128 height 15
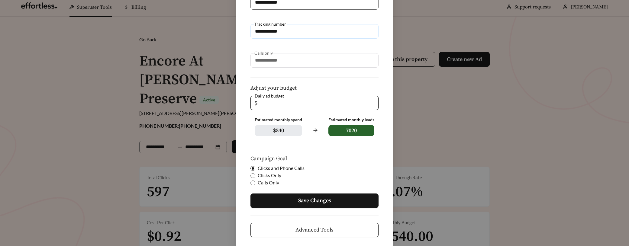
scroll to position [95, 0]
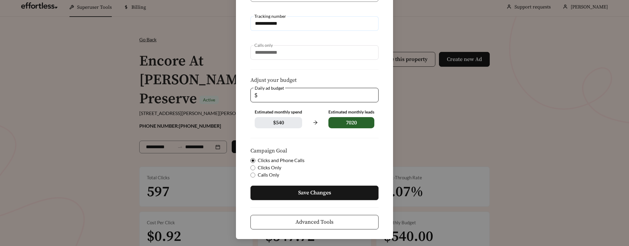
type input "**********"
click at [312, 194] on span "Save Changes" at bounding box center [314, 193] width 33 height 8
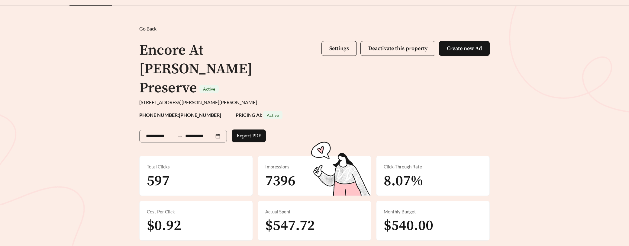
scroll to position [15, 0]
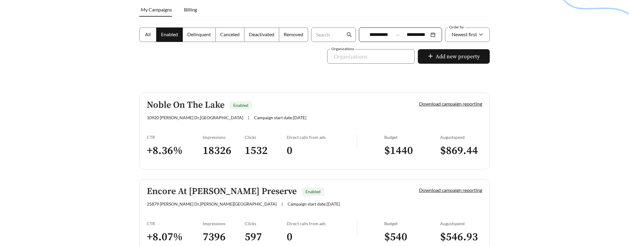
scroll to position [92, 0]
click at [191, 131] on link "Noble On The Lake Enabled [STREET_ADDRESS][PERSON_NAME] | Campaign start date: …" at bounding box center [314, 130] width 350 height 77
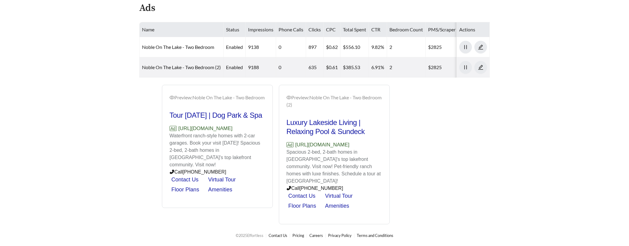
scroll to position [260, 0]
drag, startPoint x: 260, startPoint y: 140, endPoint x: 168, endPoint y: 135, distance: 92.6
click at [167, 135] on div "Preview: Noble On The Lake - Two Bedroom Tour [DATE] | Dog Park & Spa Ad [URL][…" at bounding box center [217, 147] width 110 height 121
copy p "[URL][DOMAIN_NAME]"
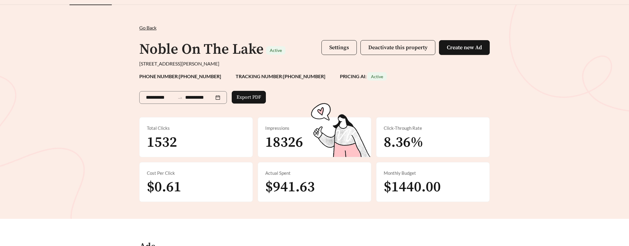
scroll to position [0, 0]
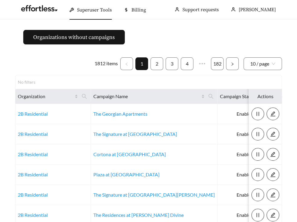
click at [47, 72] on div "1812 items 1 2 3 4 5 ••• 182 10 / page No filters Organization Campaign Name Ca…" at bounding box center [148, 190] width 267 height 266
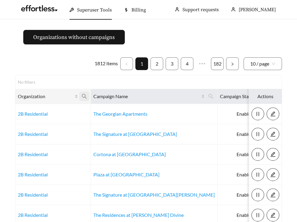
click at [85, 96] on icon "search" at bounding box center [84, 96] width 5 height 5
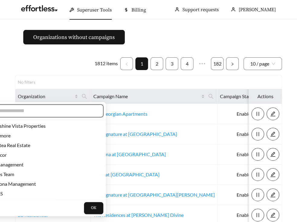
click at [68, 110] on input "text" at bounding box center [45, 110] width 104 height 7
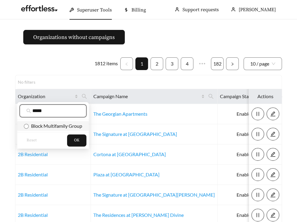
type input "*****"
click at [33, 129] on li "Block Multifamily Group" at bounding box center [53, 126] width 72 height 10
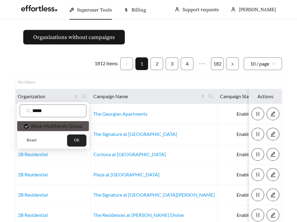
click at [79, 141] on span "OK" at bounding box center [76, 140] width 5 height 6
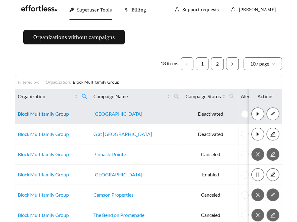
click at [39, 112] on link "Block Multifamily Group" at bounding box center [43, 114] width 51 height 6
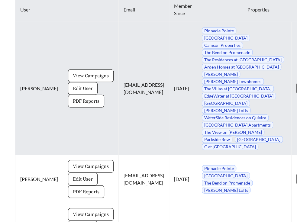
scroll to position [573, 0]
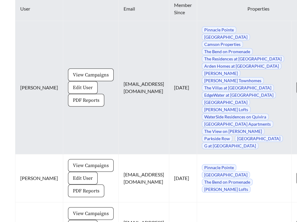
click at [73, 86] on span "Edit User" at bounding box center [83, 87] width 20 height 7
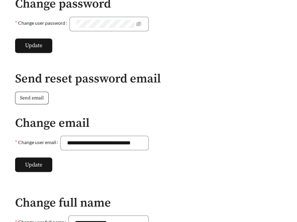
scroll to position [395, 0]
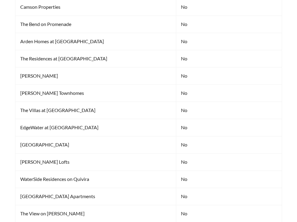
scroll to position [573, 0]
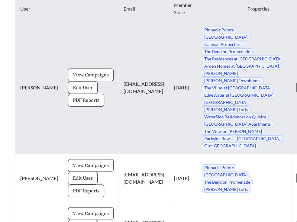
click at [76, 73] on span "View Campaigns" at bounding box center [91, 74] width 36 height 7
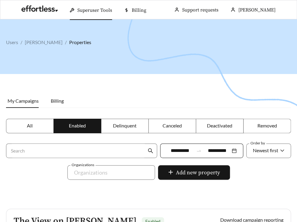
click at [38, 127] on label "All" at bounding box center [30, 126] width 48 height 15
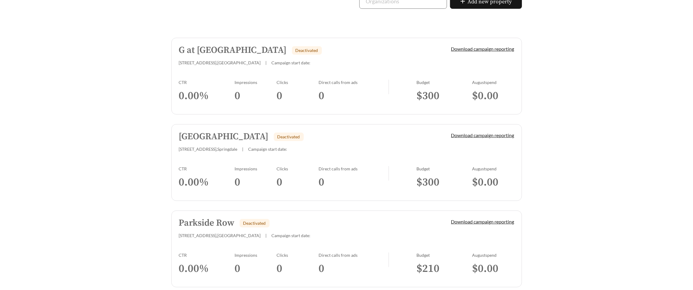
scroll to position [147, 0]
click at [202, 78] on link "G at Market Deactivated 301 SE G St , Bentonville | Campaign start date: Downlo…" at bounding box center [346, 75] width 350 height 77
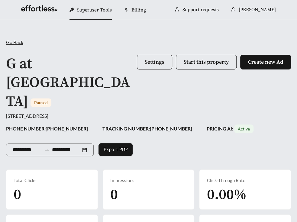
click at [147, 64] on span "Settings" at bounding box center [155, 62] width 20 height 7
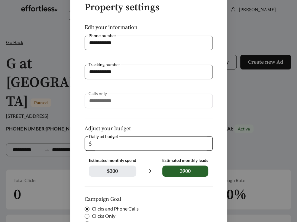
scroll to position [47, 0]
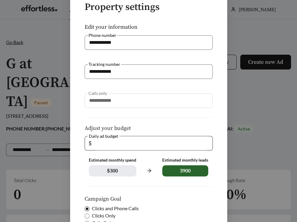
click at [207, 140] on input "**" at bounding box center [151, 143] width 116 height 14
click at [207, 141] on input "**" at bounding box center [151, 143] width 116 height 14
click at [206, 142] on input "**" at bounding box center [151, 143] width 116 height 14
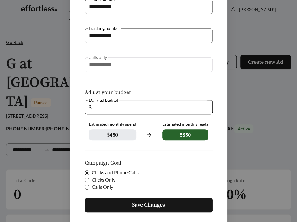
scroll to position [119, 0]
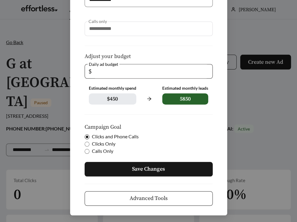
type input "**"
click at [206, 73] on input "**" at bounding box center [151, 71] width 116 height 14
click at [163, 169] on span "Save Changes" at bounding box center [148, 169] width 33 height 8
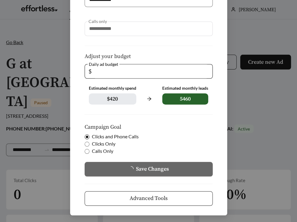
scroll to position [89, 0]
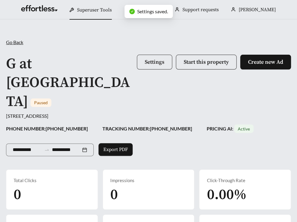
click at [151, 60] on span "Settings" at bounding box center [155, 62] width 20 height 7
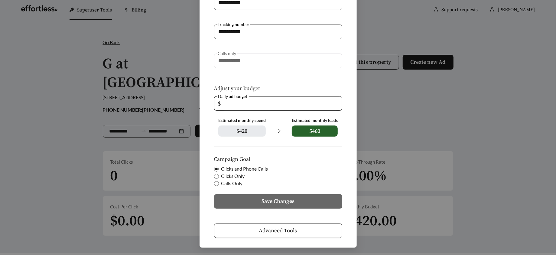
scroll to position [87, 0]
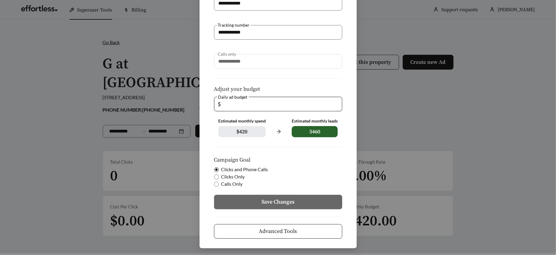
click at [168, 165] on div "**********" at bounding box center [278, 127] width 556 height 255
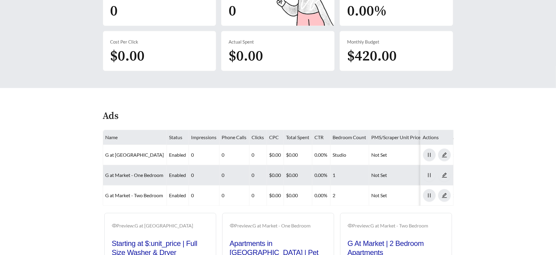
scroll to position [165, 0]
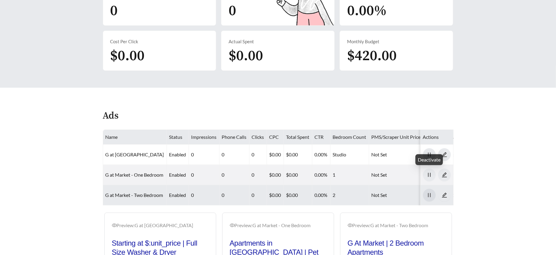
click at [297, 192] on icon "pause" at bounding box center [428, 194] width 5 height 5
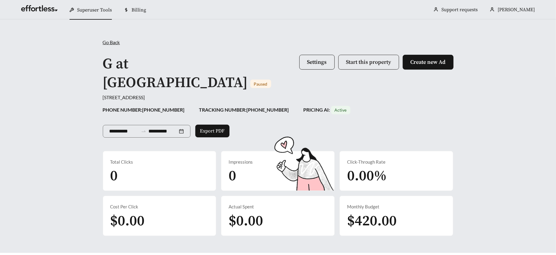
scroll to position [1, 0]
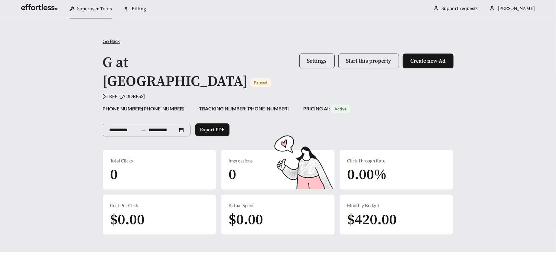
click at [297, 62] on span "Start this property" at bounding box center [368, 60] width 45 height 7
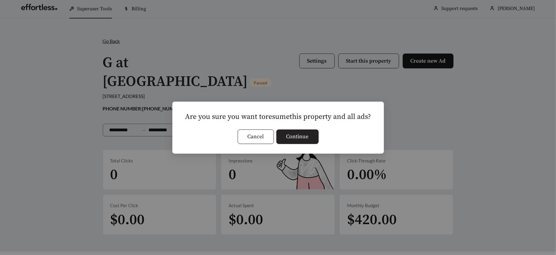
click at [297, 136] on span "Continue" at bounding box center [297, 136] width 22 height 8
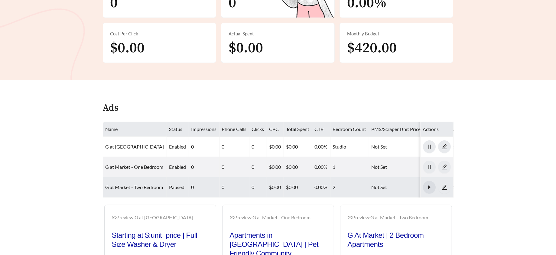
scroll to position [0, 0]
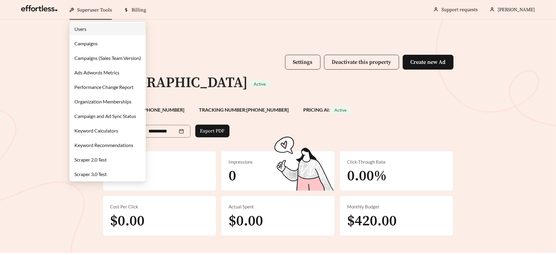
click at [93, 44] on link "Campaigns" at bounding box center [85, 43] width 23 height 6
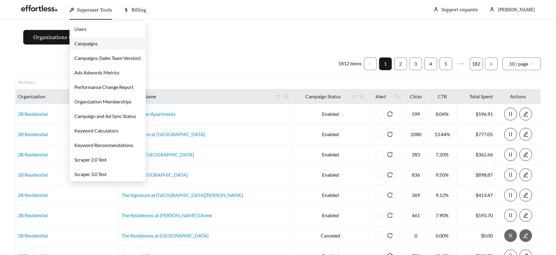
click at [97, 40] on link "Campaigns" at bounding box center [85, 43] width 23 height 6
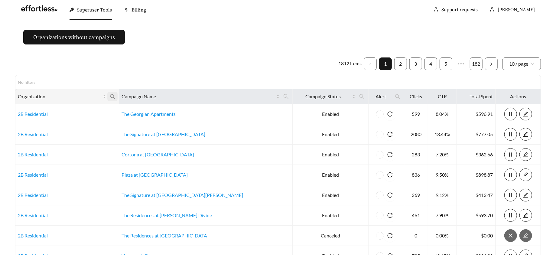
click at [115, 96] on icon "search" at bounding box center [112, 96] width 5 height 5
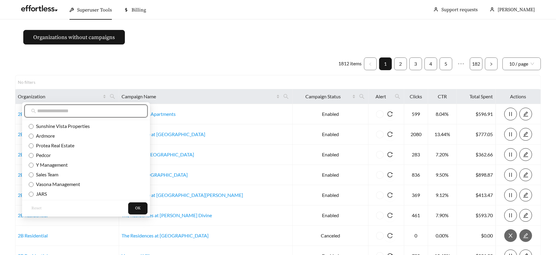
click at [89, 108] on input "text" at bounding box center [89, 110] width 104 height 7
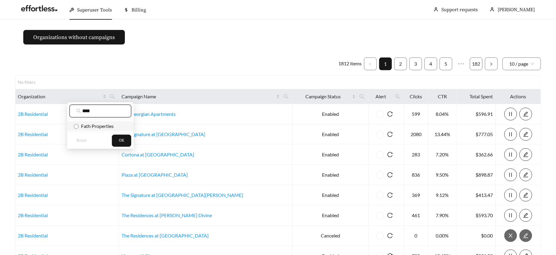
type input "****"
click at [102, 130] on li "Fath Properties" at bounding box center [100, 126] width 66 height 10
click at [126, 137] on button "OK" at bounding box center [121, 140] width 19 height 12
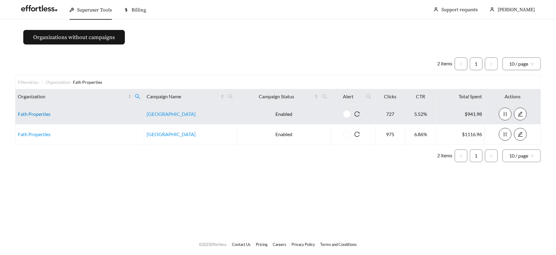
click at [29, 115] on link "Fath Properties" at bounding box center [34, 114] width 33 height 6
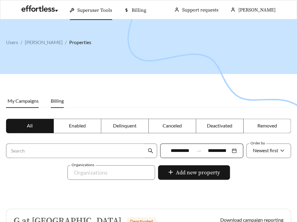
click at [53, 99] on span "Billing" at bounding box center [57, 101] width 13 height 6
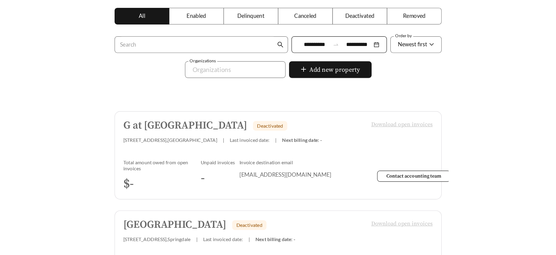
scroll to position [112, 0]
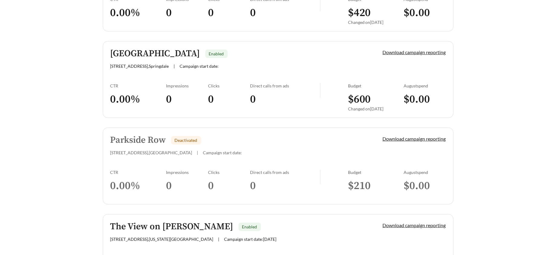
scroll to position [239, 0]
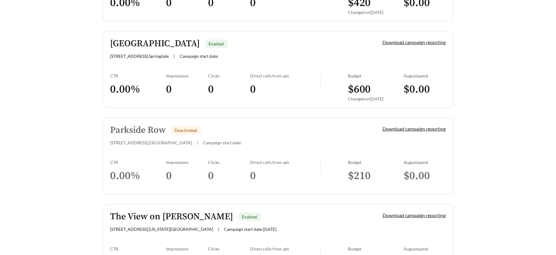
click at [134, 154] on link "Parkside Row Deactivated 215 SE 34th St , Bentonville | Campaign start date: Do…" at bounding box center [278, 156] width 350 height 77
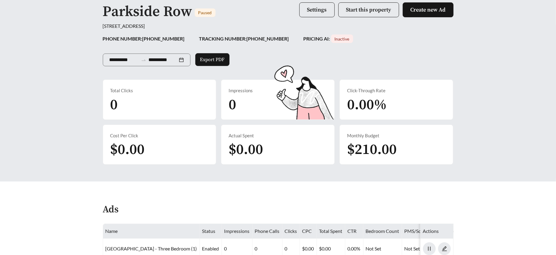
scroll to position [53, 0]
click at [297, 12] on span "Settings" at bounding box center [317, 9] width 20 height 7
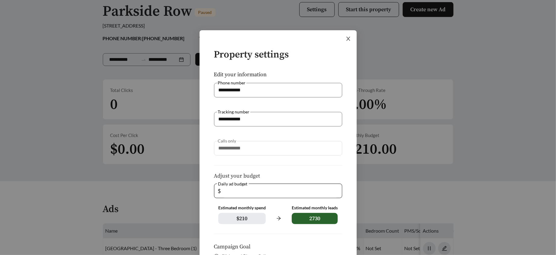
click at [297, 37] on icon "close" at bounding box center [348, 39] width 4 height 4
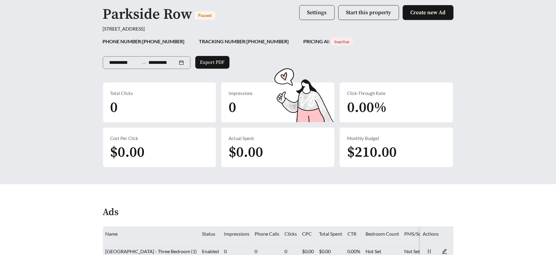
scroll to position [0, 0]
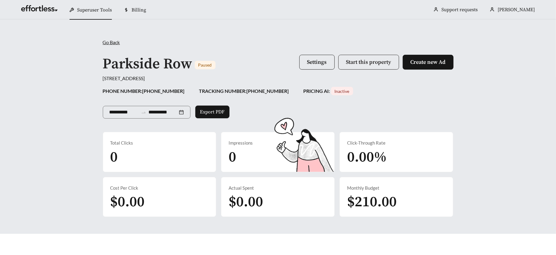
click at [297, 64] on span "Start this property" at bounding box center [368, 62] width 45 height 7
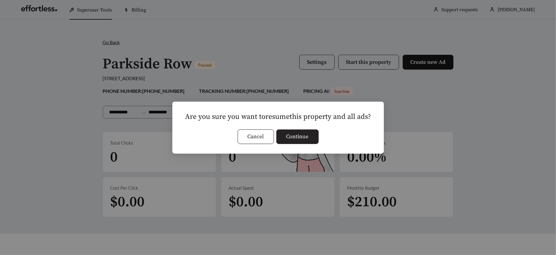
click at [294, 134] on span "Continue" at bounding box center [297, 136] width 22 height 8
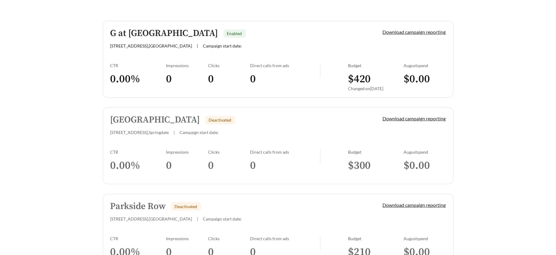
scroll to position [173, 0]
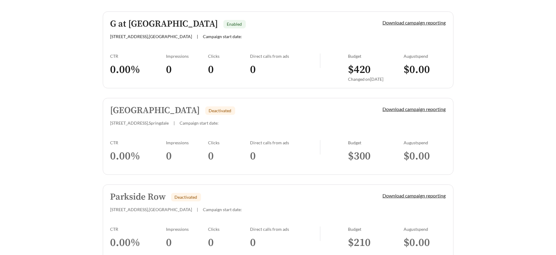
click at [133, 135] on link "Habberton Ridge Deactivated [STREET_ADDRESS] | Campaign start date: Download ca…" at bounding box center [278, 136] width 350 height 77
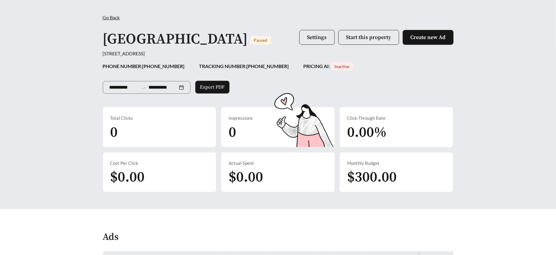
scroll to position [23, 0]
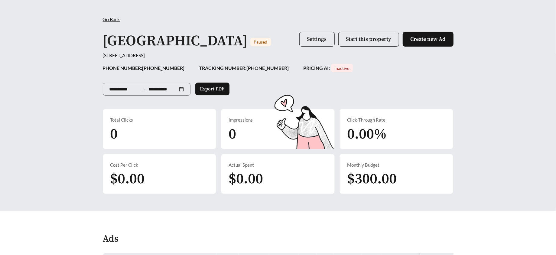
click at [329, 43] on button "Settings" at bounding box center [316, 39] width 35 height 15
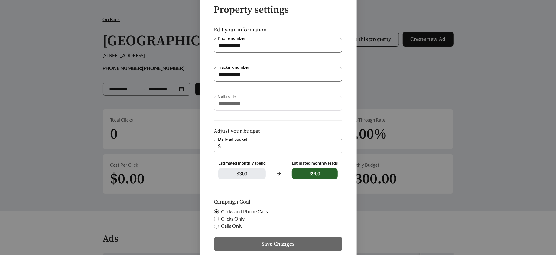
scroll to position [45, 0]
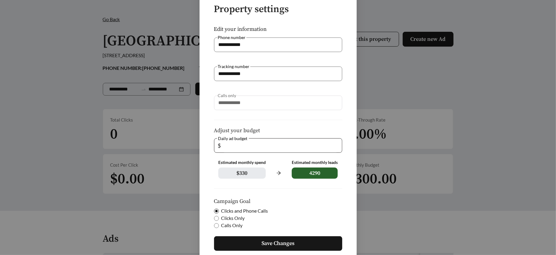
click at [335, 143] on input "**" at bounding box center [280, 145] width 116 height 14
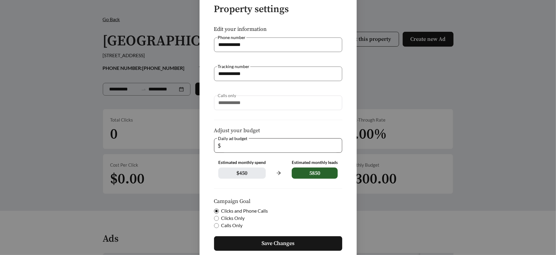
click at [335, 143] on input "**" at bounding box center [280, 145] width 116 height 14
type input "**"
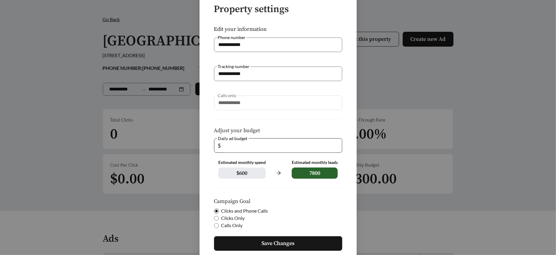
click at [335, 143] on input "**" at bounding box center [280, 145] width 116 height 14
click at [263, 245] on span "Save Changes" at bounding box center [277, 243] width 33 height 8
click at [256, 243] on button "Save Changes" at bounding box center [278, 243] width 128 height 15
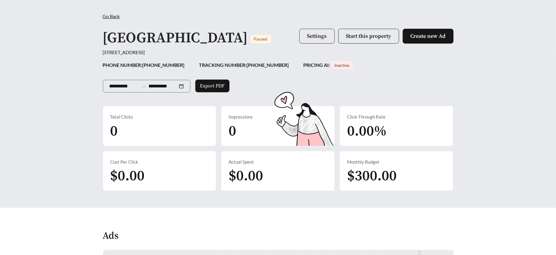
scroll to position [27, 0]
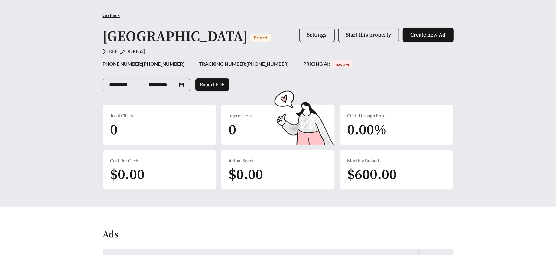
click at [312, 32] on span "Settings" at bounding box center [317, 34] width 20 height 7
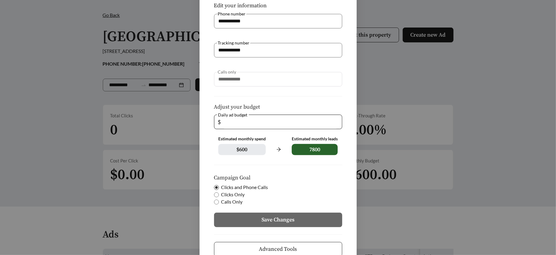
scroll to position [87, 0]
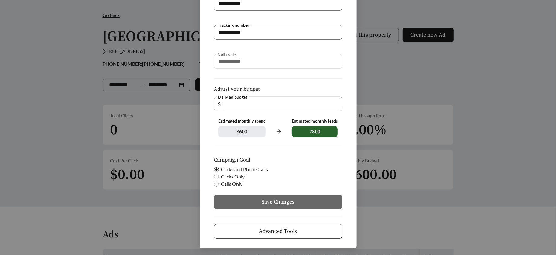
click at [238, 179] on span "Clicks Only" at bounding box center [233, 176] width 28 height 7
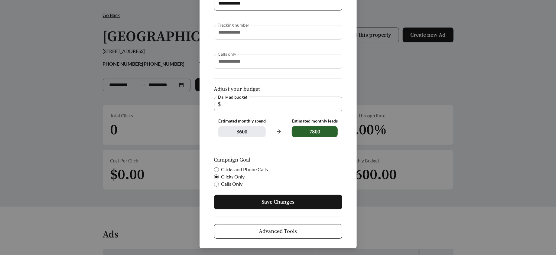
click at [289, 203] on span "Save Changes" at bounding box center [277, 202] width 33 height 8
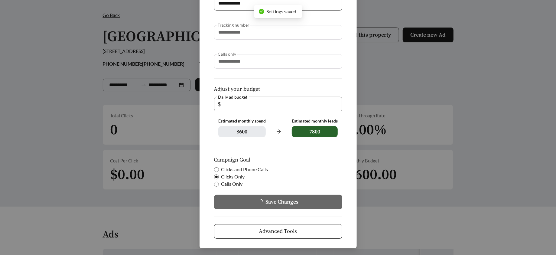
scroll to position [56, 0]
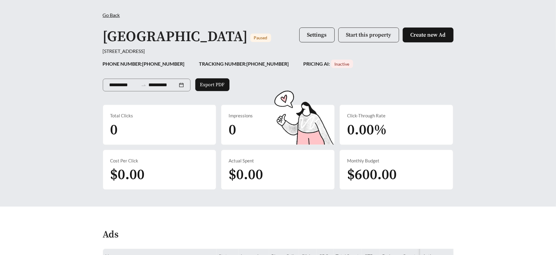
click at [354, 36] on span "Start this property" at bounding box center [368, 34] width 45 height 7
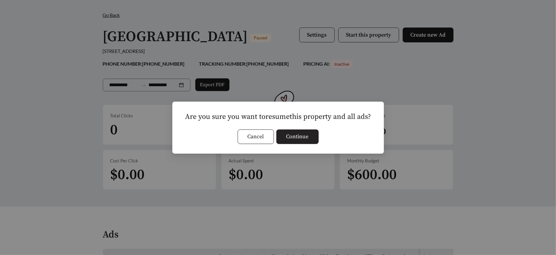
click at [289, 134] on span "Continue" at bounding box center [297, 136] width 22 height 8
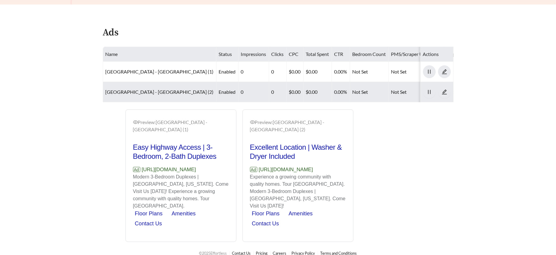
scroll to position [0, 0]
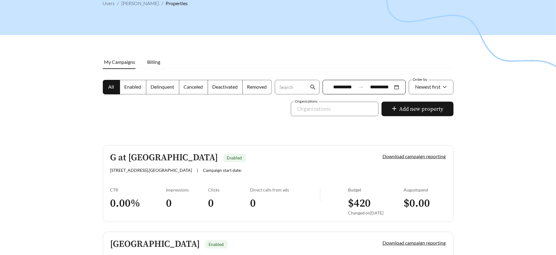
scroll to position [25, 0]
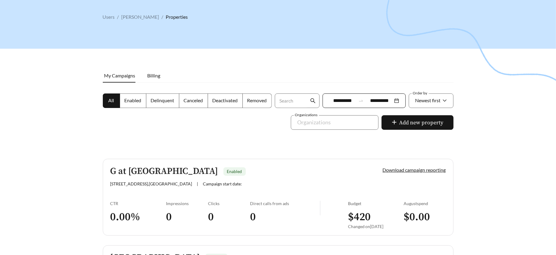
click at [133, 99] on span "Enabled" at bounding box center [132, 100] width 17 height 6
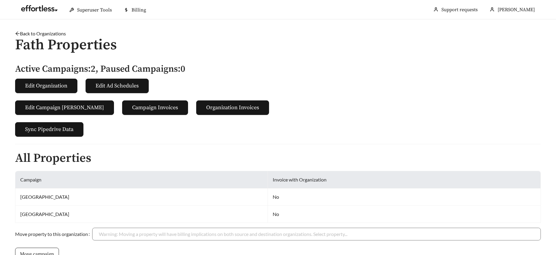
scroll to position [111, 0]
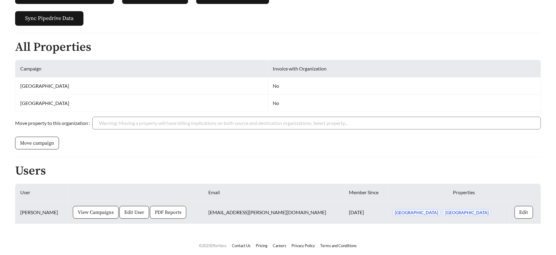
click at [162, 208] on span "PDF Reports" at bounding box center [168, 211] width 27 height 7
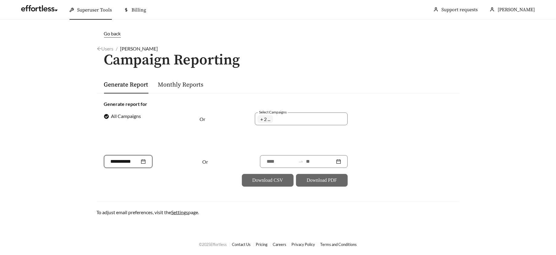
click at [123, 160] on input at bounding box center [125, 161] width 29 height 7
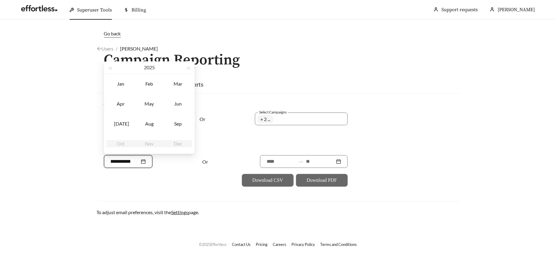
type input "*******"
click at [144, 122] on div "Aug" at bounding box center [149, 123] width 18 height 7
type input "*******"
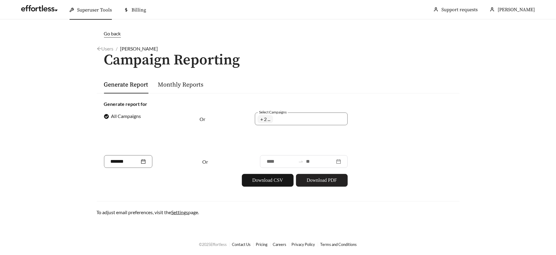
click at [304, 182] on button "Download PDF" at bounding box center [322, 180] width 52 height 13
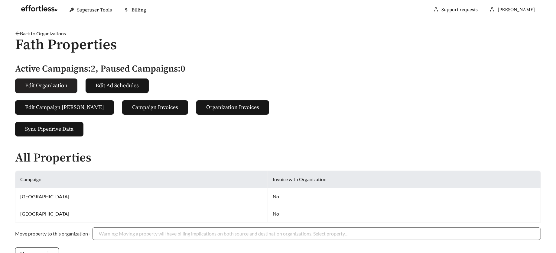
scroll to position [112, 0]
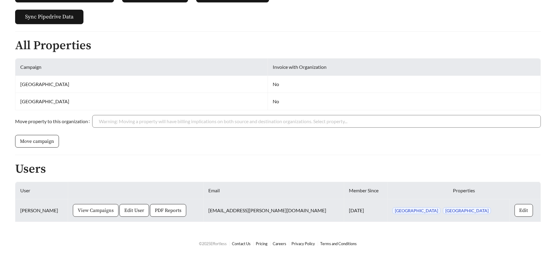
click at [78, 207] on span "View Campaigns" at bounding box center [96, 210] width 36 height 7
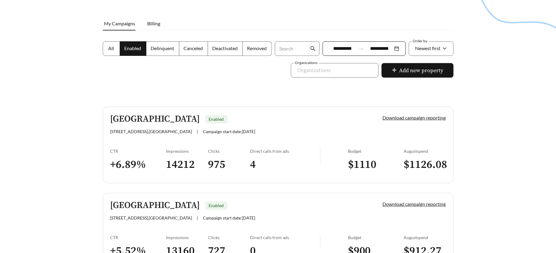
scroll to position [124, 0]
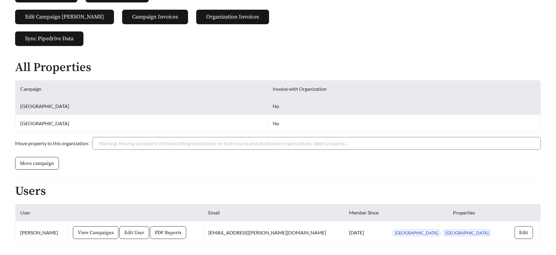
scroll to position [111, 0]
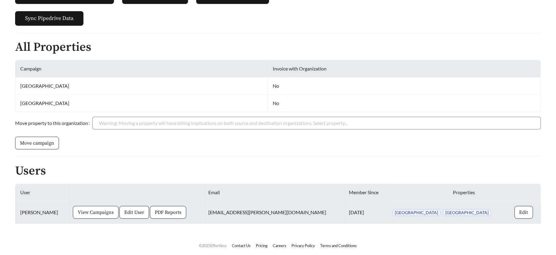
click at [85, 213] on span "View Campaigns" at bounding box center [96, 211] width 36 height 7
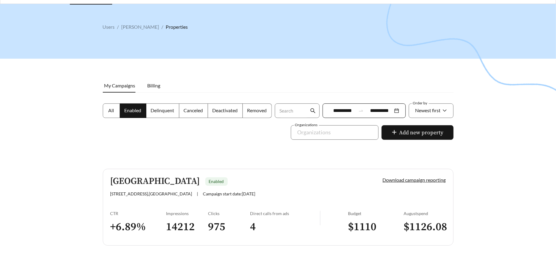
scroll to position [15, 0]
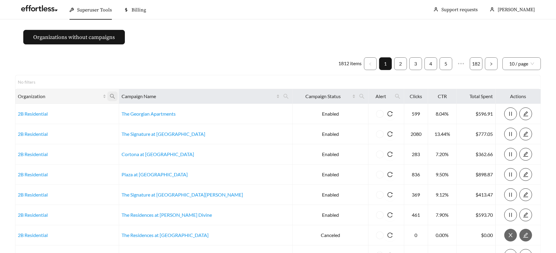
click at [115, 98] on icon "search" at bounding box center [112, 96] width 5 height 5
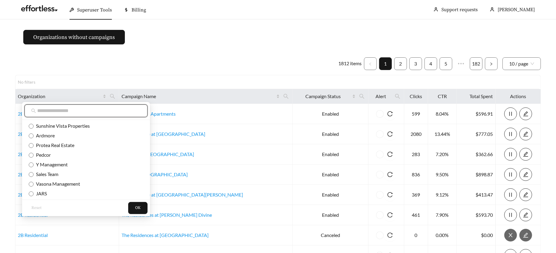
click at [111, 111] on input "text" at bounding box center [89, 110] width 104 height 7
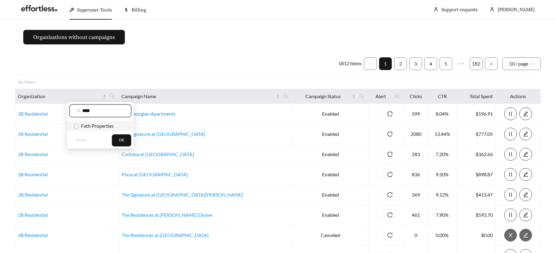
type input "****"
click at [104, 127] on span "Fath Properties" at bounding box center [96, 126] width 35 height 6
click at [124, 141] on span "OK" at bounding box center [121, 140] width 5 height 6
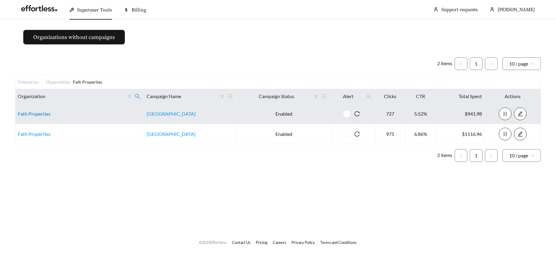
click at [33, 111] on link "Fath Properties" at bounding box center [34, 114] width 33 height 6
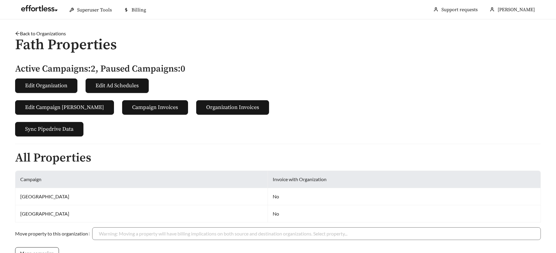
click at [110, 163] on h2 "All Properties" at bounding box center [277, 157] width 525 height 13
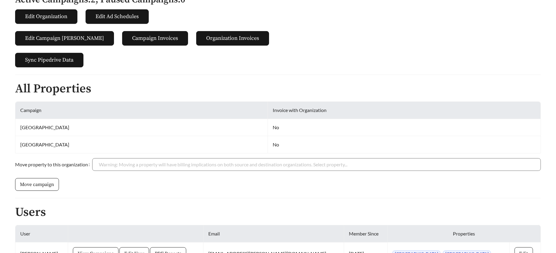
scroll to position [112, 0]
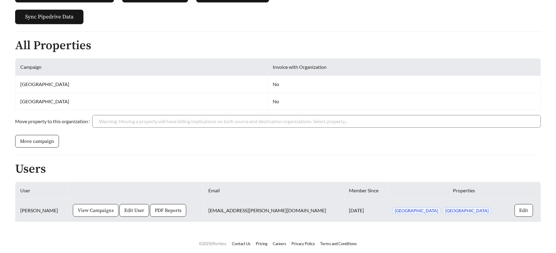
click at [90, 209] on span "View Campaigns" at bounding box center [96, 210] width 36 height 7
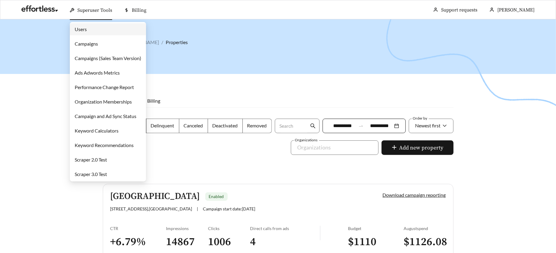
click at [92, 46] on link "Campaigns" at bounding box center [86, 44] width 23 height 6
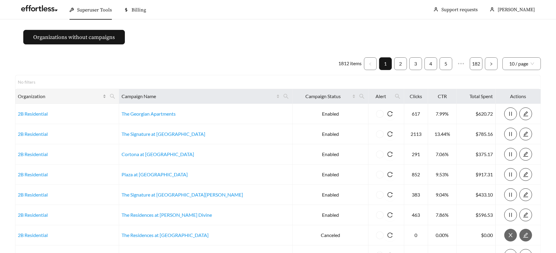
click at [106, 96] on div "Organization" at bounding box center [62, 96] width 88 height 7
click at [115, 96] on icon "search" at bounding box center [112, 96] width 5 height 5
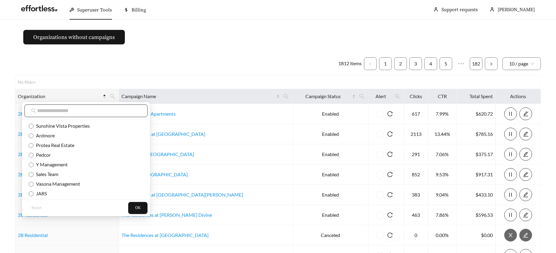
click at [108, 112] on input "text" at bounding box center [89, 110] width 104 height 7
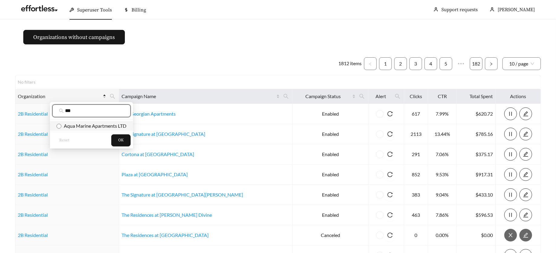
type input "***"
click at [106, 127] on span "Aqua Marine Apartments LTD" at bounding box center [93, 126] width 65 height 6
click at [118, 138] on button "OK" at bounding box center [120, 140] width 19 height 12
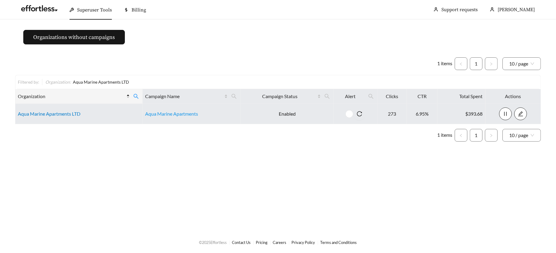
click at [39, 114] on link "Aqua Marine Apartments LTD" at bounding box center [49, 114] width 63 height 6
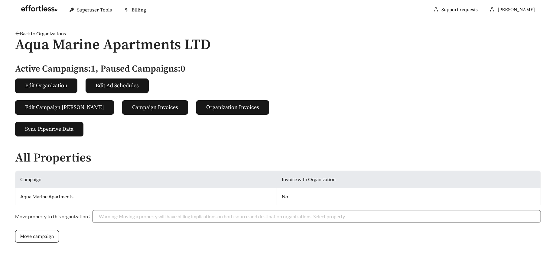
scroll to position [118, 0]
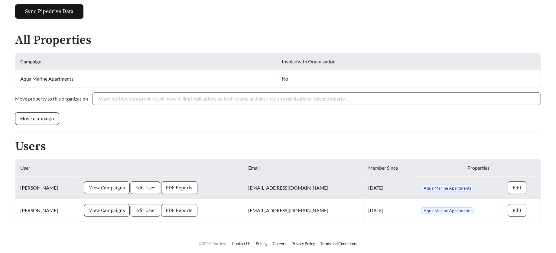
click at [89, 186] on span "View Campaigns" at bounding box center [107, 187] width 36 height 7
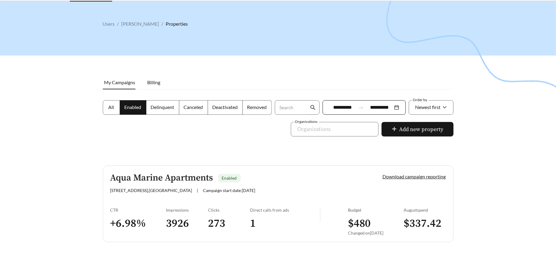
scroll to position [39, 0]
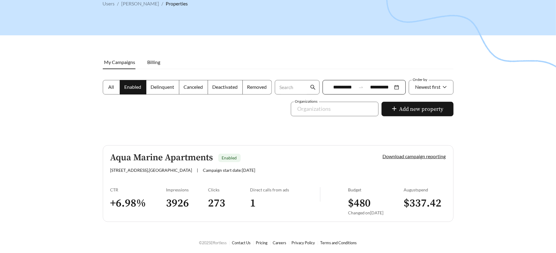
click at [223, 176] on link "Aqua Marine Apartments Enabled [STREET_ADDRESS] | Campaign start date: [DATE] D…" at bounding box center [278, 183] width 350 height 77
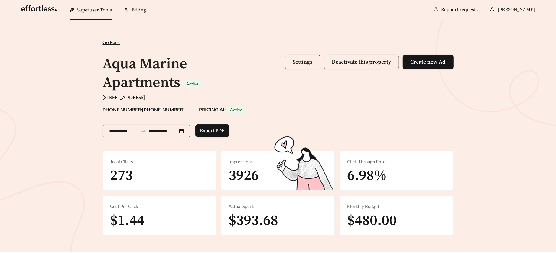
click at [296, 65] on span "Settings" at bounding box center [303, 62] width 20 height 7
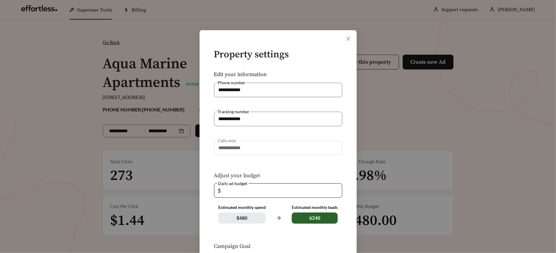
scroll to position [88, 0]
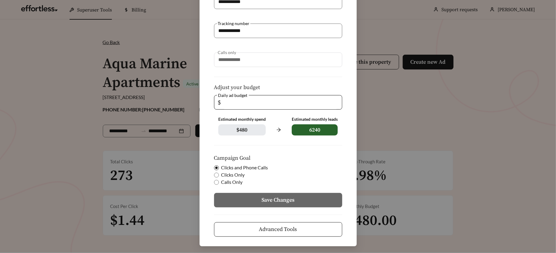
click at [281, 226] on span "Advanced Tools" at bounding box center [278, 229] width 38 height 8
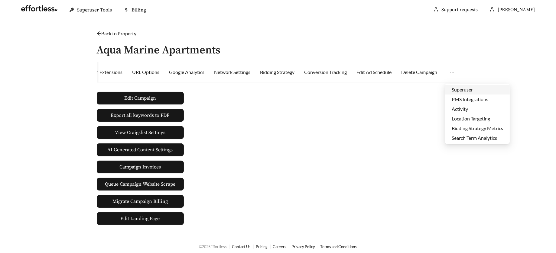
click at [458, 90] on li "Superuser" at bounding box center [477, 90] width 65 height 10
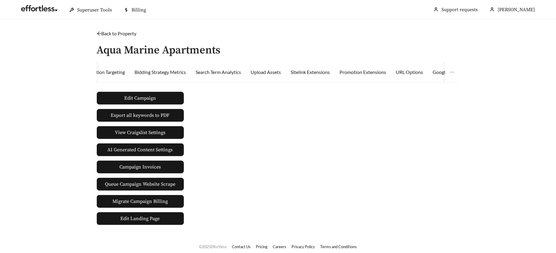
click at [116, 35] on link "Back to Property" at bounding box center [117, 34] width 40 height 6
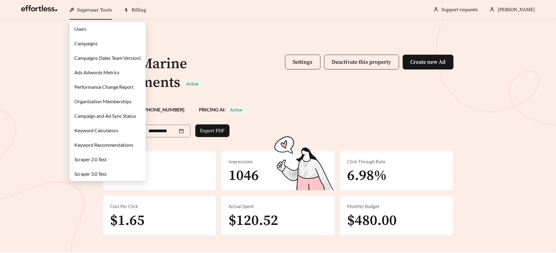
click at [86, 32] on link "Users" at bounding box center [80, 29] width 12 height 6
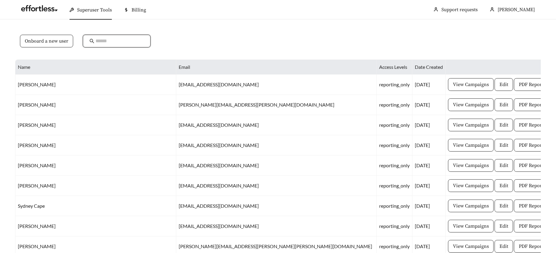
click at [99, 40] on input "text" at bounding box center [119, 40] width 48 height 7
type input "***"
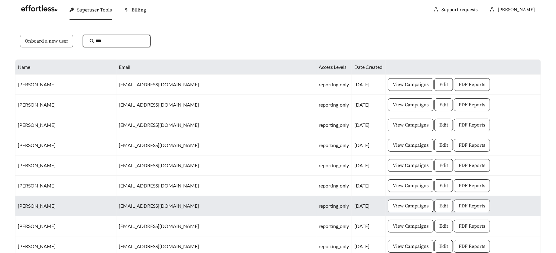
click at [439, 206] on span "Edit" at bounding box center [443, 205] width 9 height 7
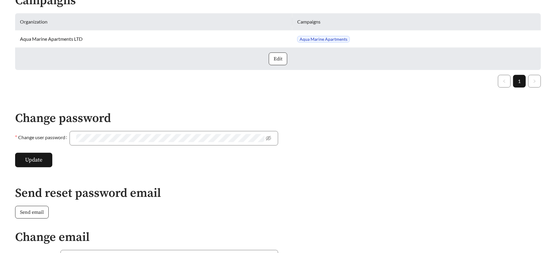
scroll to position [184, 0]
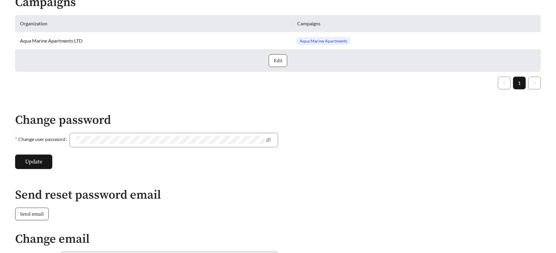
click at [279, 61] on span "Edit" at bounding box center [277, 60] width 9 height 7
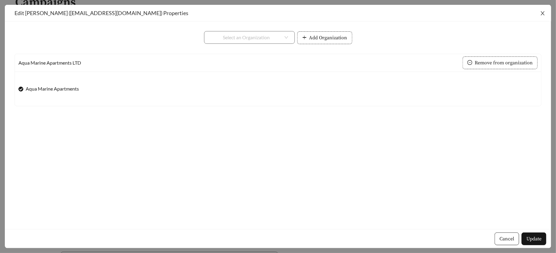
click at [541, 12] on icon "close" at bounding box center [542, 13] width 4 height 4
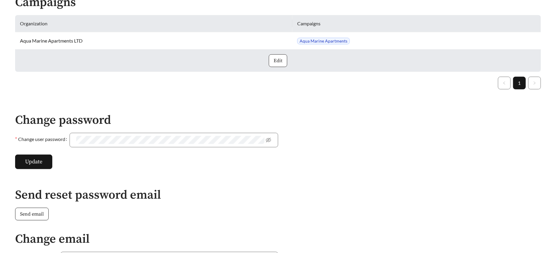
scroll to position [335, 0]
